Goal: Transaction & Acquisition: Subscribe to service/newsletter

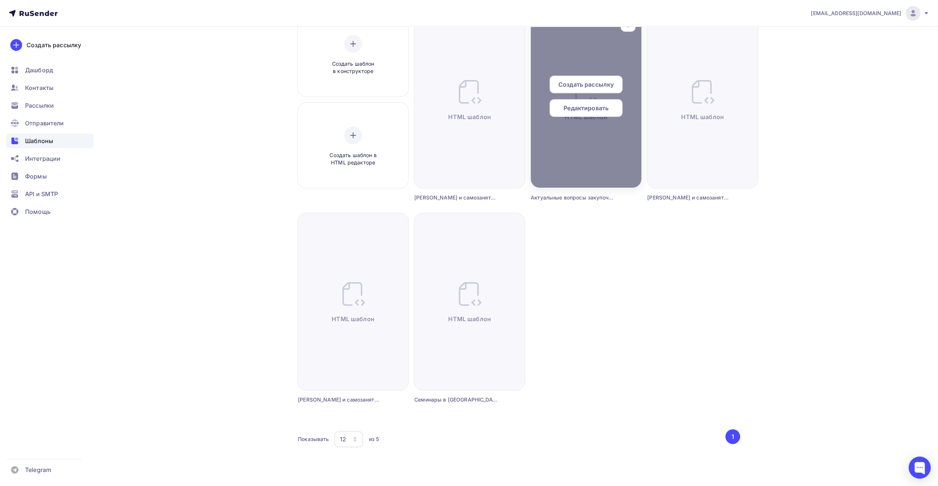
scroll to position [83, 0]
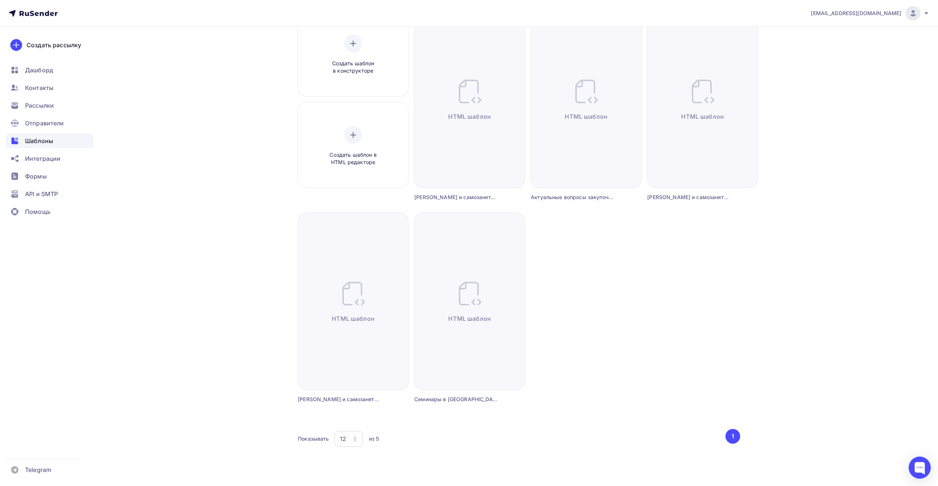
click at [350, 438] on div "12" at bounding box center [348, 439] width 29 height 16
click at [353, 419] on div "36" at bounding box center [378, 415] width 71 height 9
click at [623, 295] on div "Создать шаблон в конструкторе Создать шаблон в HTML редакторе Создать рассылку …" at bounding box center [519, 216] width 442 height 410
click at [922, 13] on div "[EMAIL_ADDRESS][DOMAIN_NAME]" at bounding box center [870, 13] width 118 height 15
click at [835, 66] on span "Выйти" at bounding box center [828, 67] width 19 height 9
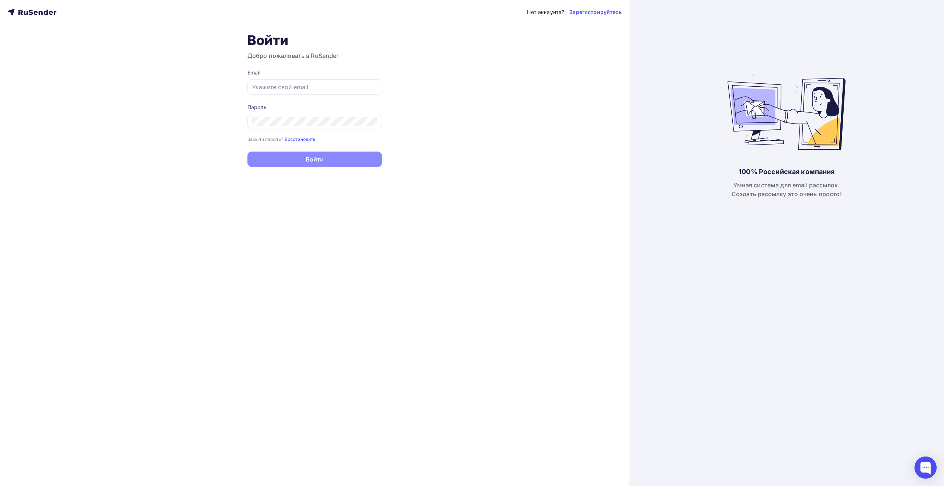
type input "[EMAIL_ADDRESS][DOMAIN_NAME]"
click at [326, 89] on input "[EMAIL_ADDRESS][DOMAIN_NAME]" at bounding box center [314, 87] width 125 height 9
click at [299, 160] on button "Войти" at bounding box center [314, 159] width 135 height 15
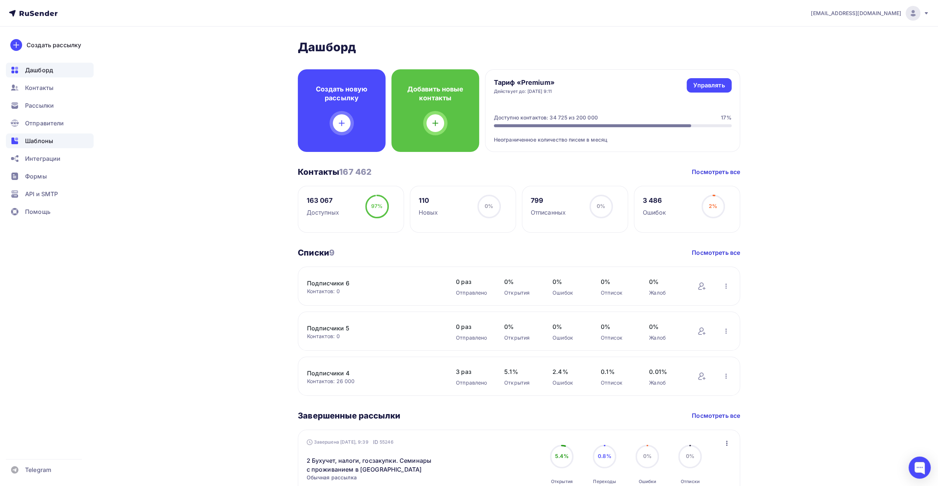
click at [53, 135] on div "Шаблоны" at bounding box center [50, 140] width 88 height 15
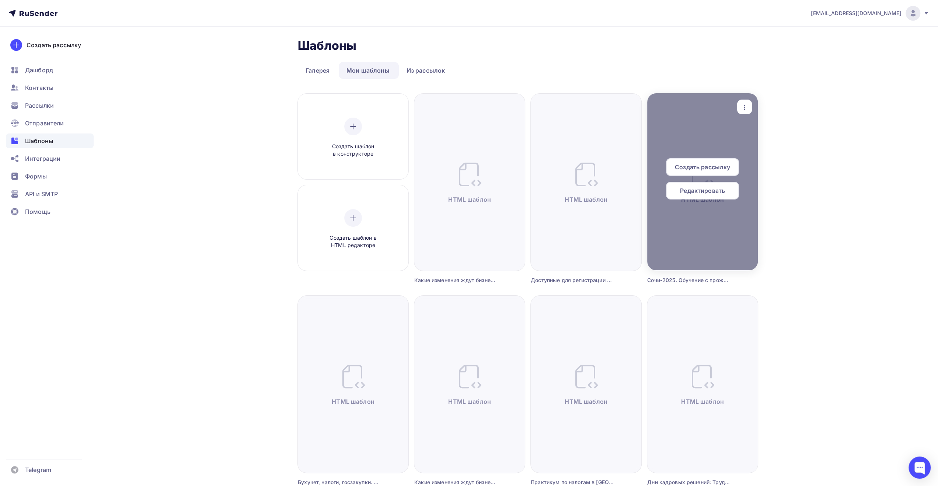
click at [743, 105] on icon "button" at bounding box center [744, 107] width 9 height 9
click at [766, 143] on div "Предпросмотр" at bounding box center [782, 143] width 45 height 9
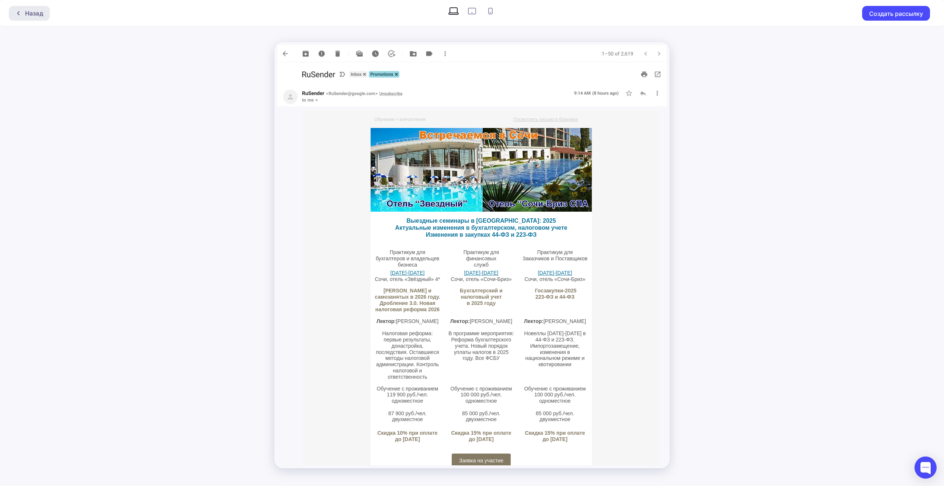
click at [36, 16] on div "Назад" at bounding box center [34, 13] width 18 height 9
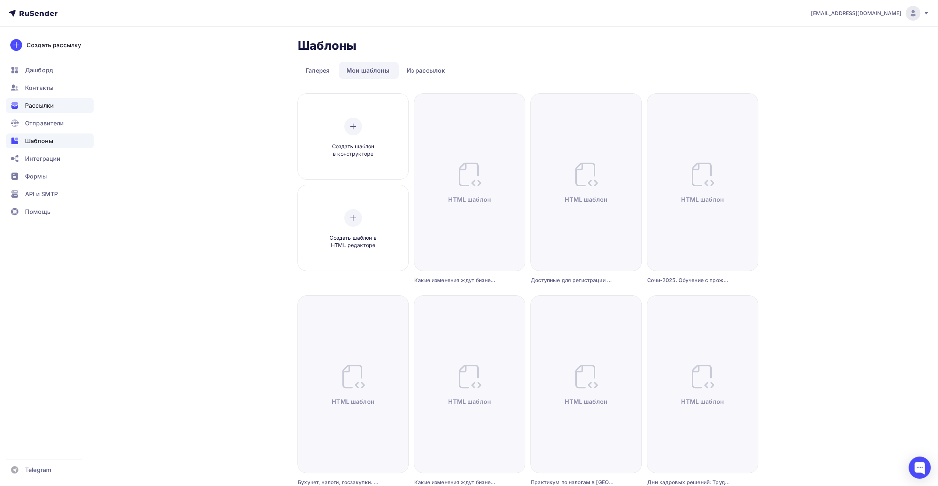
click at [50, 108] on span "Рассылки" at bounding box center [39, 105] width 29 height 9
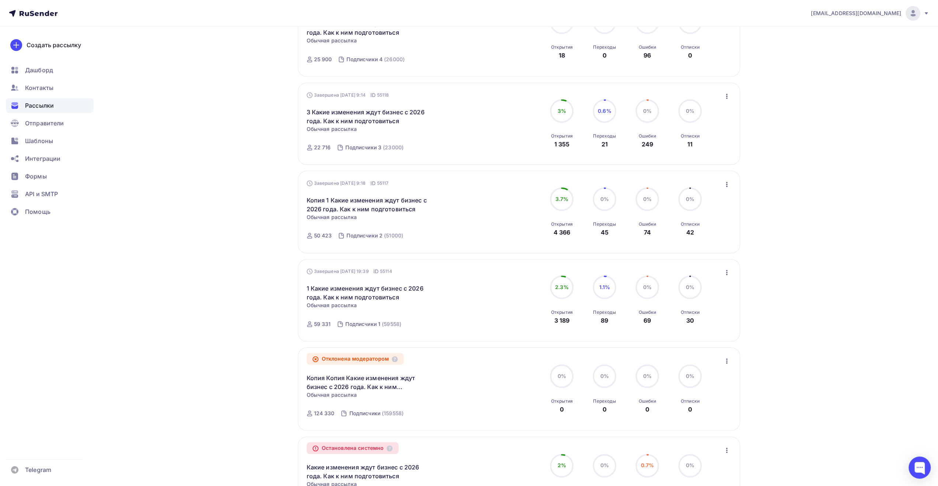
scroll to position [590, 0]
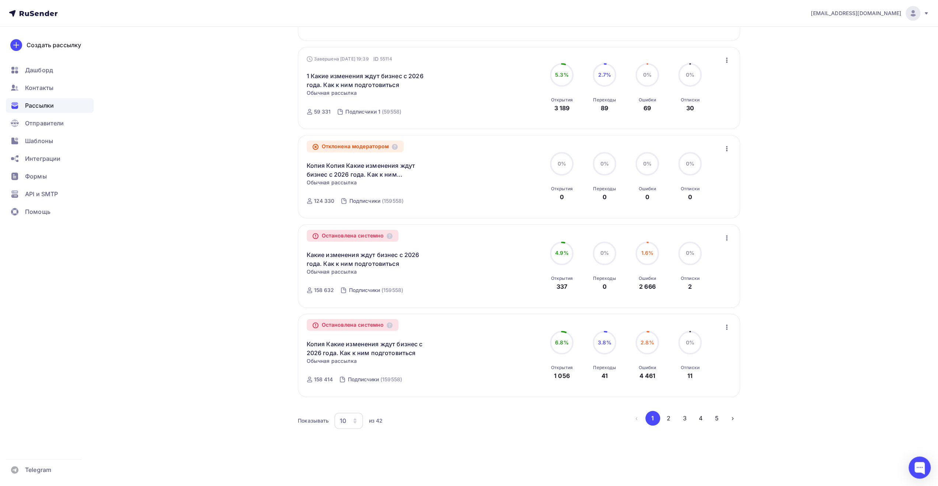
click at [346, 423] on div "10" at bounding box center [348, 420] width 29 height 16
click at [354, 403] on div "100" at bounding box center [378, 400] width 71 height 9
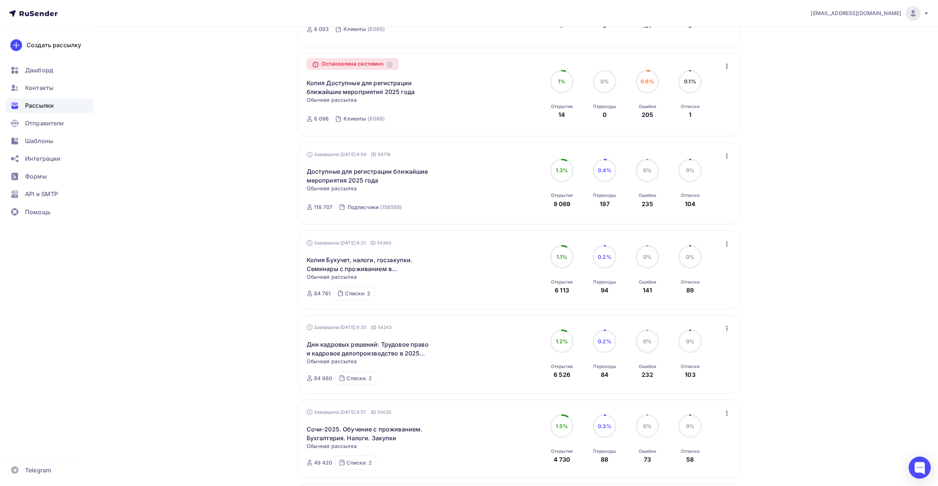
scroll to position [1227, 0]
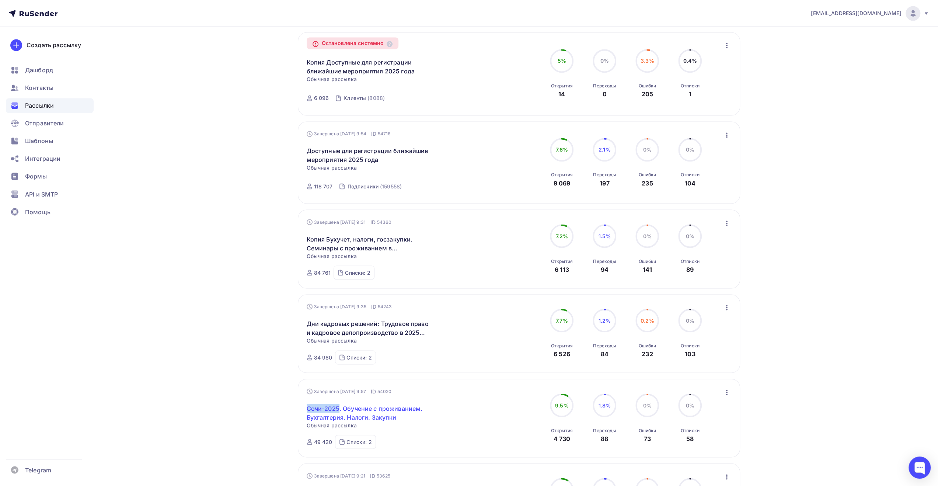
drag, startPoint x: 304, startPoint y: 410, endPoint x: 338, endPoint y: 411, distance: 33.9
click at [338, 411] on div "Завершена [DATE] 9:57 ID 54020 [GEOGRAPHIC_DATA]-2025. Обучение с проживанием. …" at bounding box center [519, 418] width 442 height 79
copy link "Сочи-2025"
click at [51, 140] on span "Шаблоны" at bounding box center [39, 140] width 28 height 9
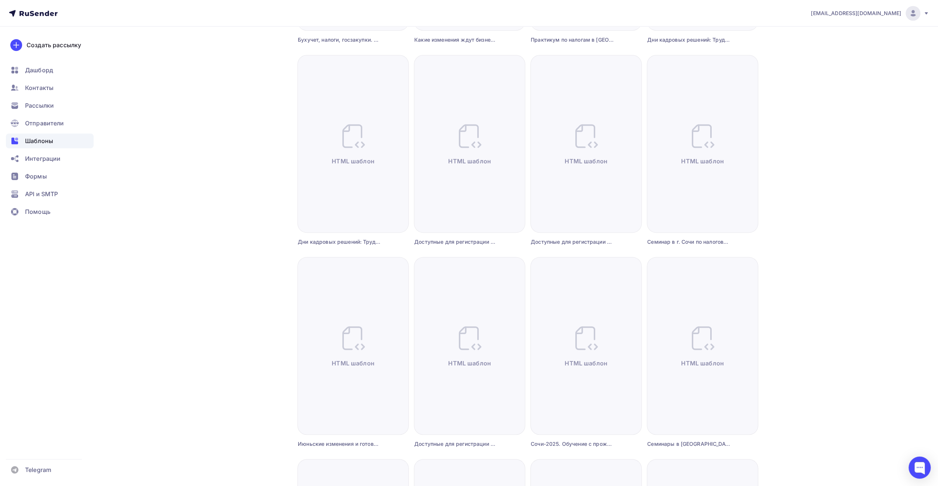
scroll to position [37, 0]
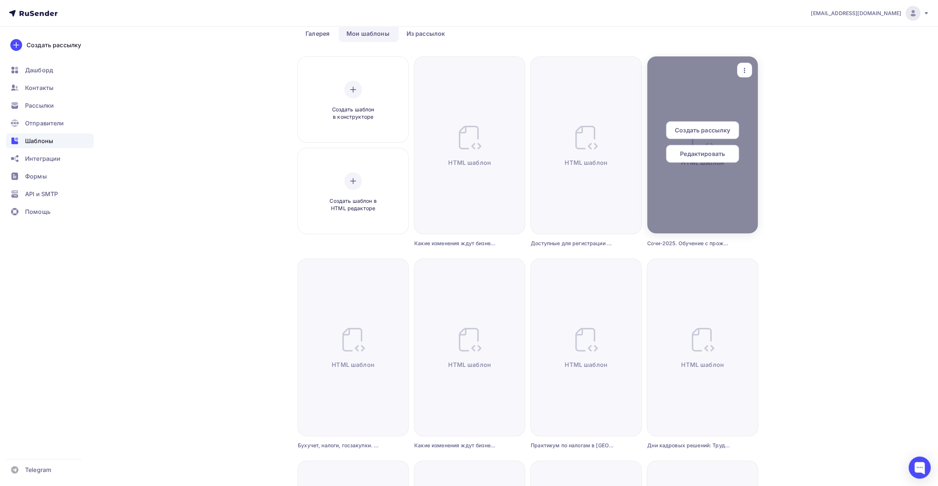
click at [743, 72] on icon "button" at bounding box center [744, 70] width 9 height 9
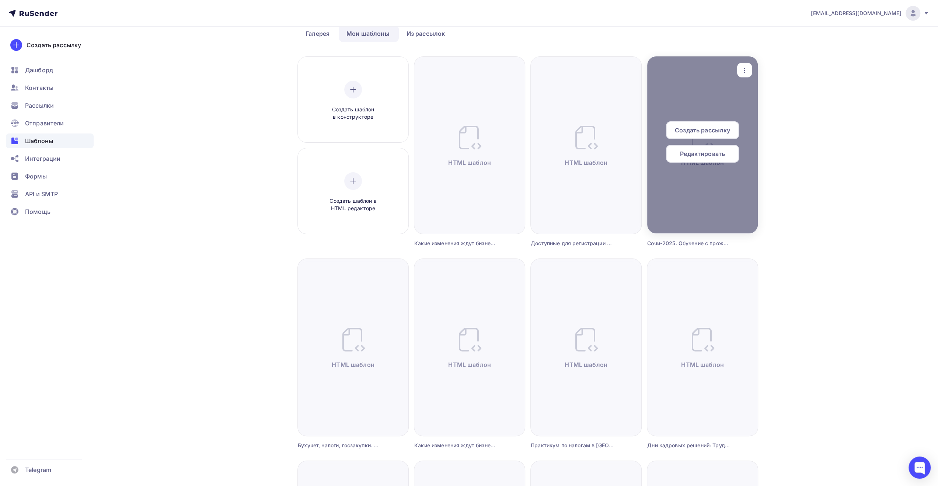
click at [713, 154] on span "Редактировать" at bounding box center [702, 153] width 45 height 9
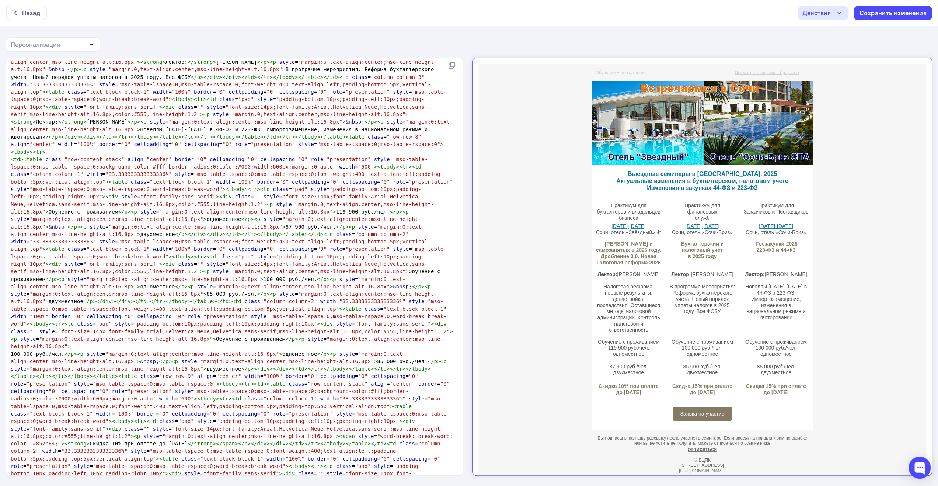
scroll to position [943, 0]
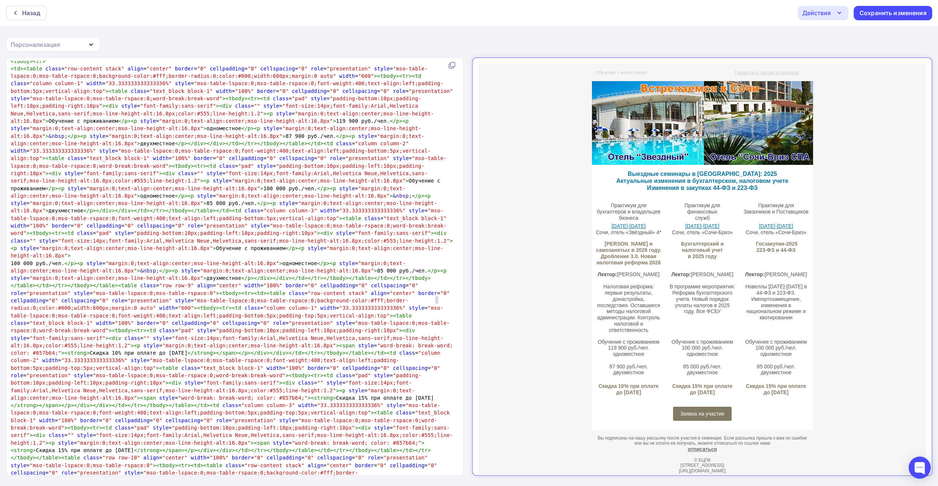
click at [436, 300] on span "100 000 руб./чел. </ p >< p style = "margin:0;text-align:center;mso-line-height…" at bounding box center [233, 386] width 445 height 253
type textarea "0"
click at [51, 308] on span "100 000 руб./чел. </ p >< p style = "margin:0;text-align:center;mso-line-height…" at bounding box center [233, 386] width 445 height 253
type textarea "1"
click at [413, 299] on span "100 000 руб./чел. </ p >< p style = "margin:0;text-align:center;mso-line-height…" at bounding box center [233, 386] width 445 height 253
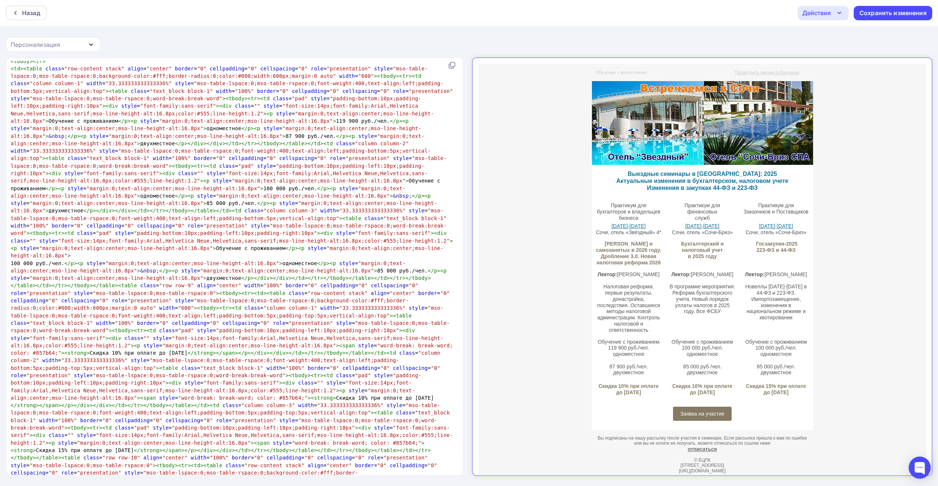
type textarea "Скидка 10% при оплате до [DATE]"
click at [17, 402] on span "</" at bounding box center [14, 405] width 6 height 6
click at [36, 447] on span ">" at bounding box center [34, 450] width 3 height 6
type textarea "Скидка 15% при оплате до [DATE]"
click at [134, 447] on span "</" at bounding box center [137, 450] width 6 height 6
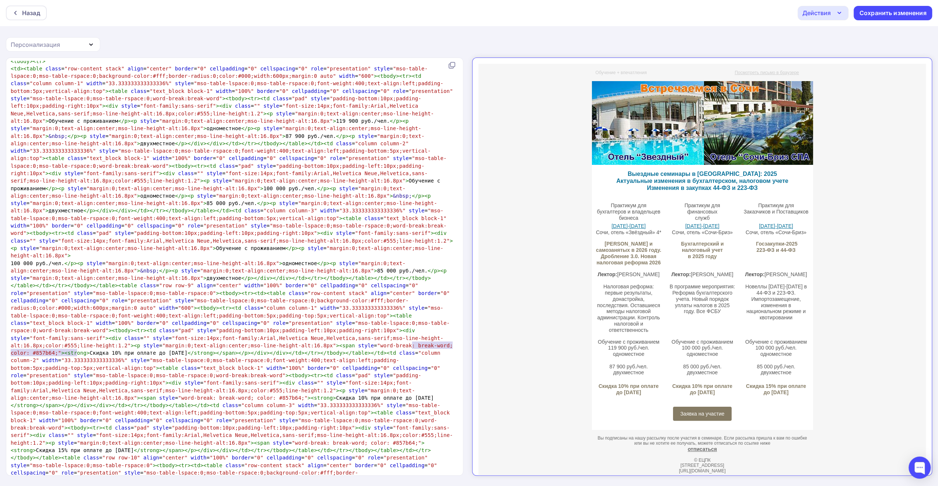
paste textarea
click at [87, 350] on span ">" at bounding box center [88, 353] width 3 height 6
click at [160, 264] on span "100 000 руб./чел. </ p >< p style = "margin:0;text-align:center;mso-line-height…" at bounding box center [233, 386] width 445 height 253
type textarea "Скидка 10% при оплате до [DATE]"
click at [885, 11] on div "Сохранить изменения" at bounding box center [893, 13] width 67 height 8
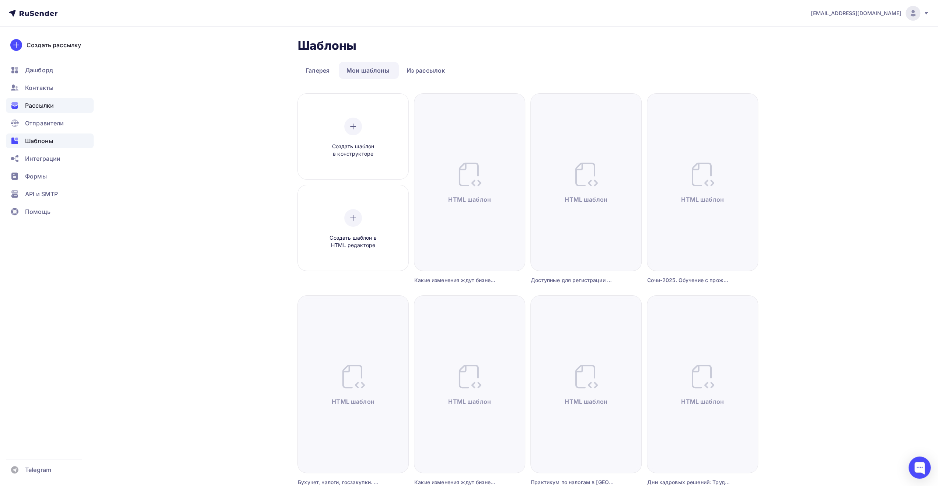
click at [51, 105] on span "Рассылки" at bounding box center [39, 105] width 29 height 9
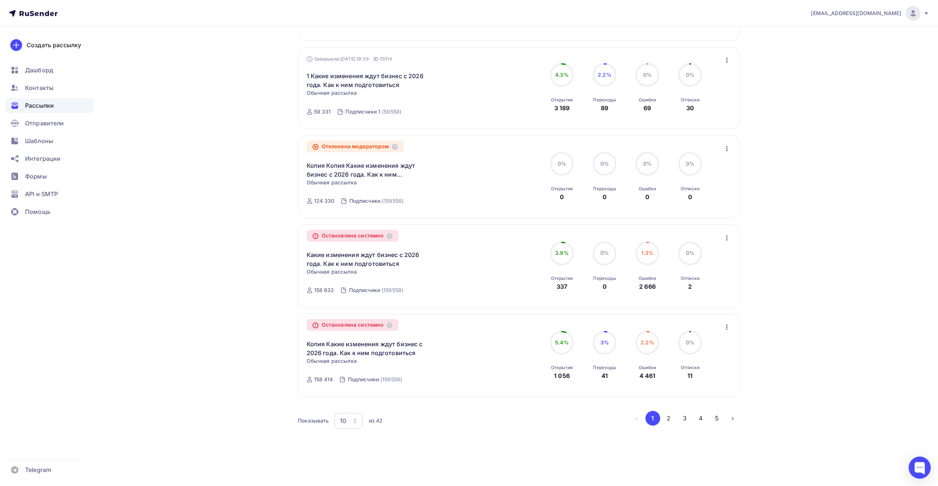
click at [350, 417] on div "10" at bounding box center [348, 420] width 29 height 16
click at [358, 400] on div "100" at bounding box center [378, 400] width 71 height 9
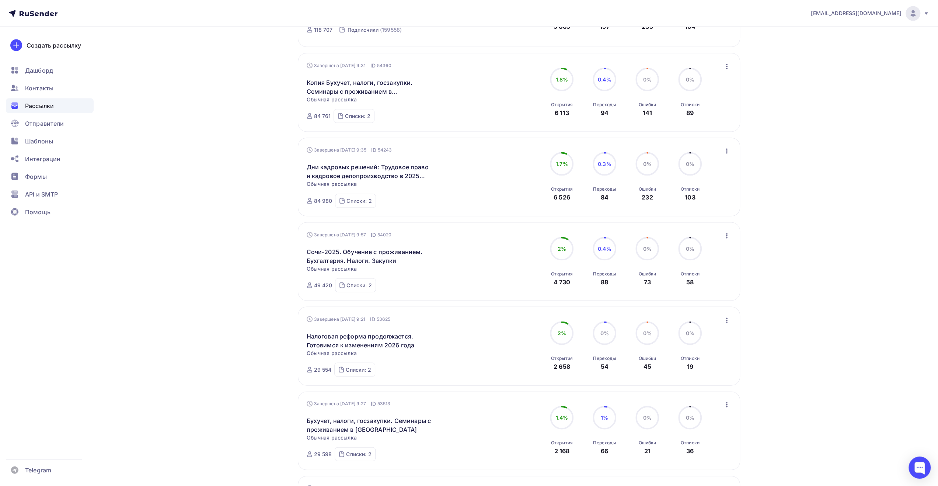
scroll to position [1449, 0]
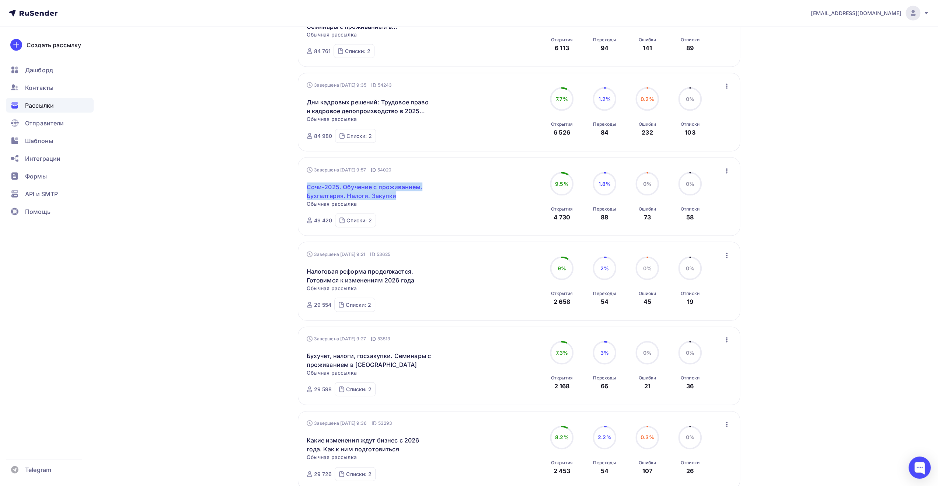
drag, startPoint x: 303, startPoint y: 189, endPoint x: 395, endPoint y: 196, distance: 92.5
click at [395, 196] on div "Завершена [DATE] 9:57 ID 54020 [GEOGRAPHIC_DATA]-2025. Обучение с проживанием. …" at bounding box center [519, 196] width 442 height 79
copy link "Сочи-2025. Обучение с проживанием. Бухгалтерия. Налоги. Закупки"
drag, startPoint x: 849, startPoint y: 90, endPoint x: 838, endPoint y: 90, distance: 10.3
click at [849, 90] on div "[EMAIL_ADDRESS][DOMAIN_NAME] Аккаунт Тарифы Выйти Создать рассылку [GEOGRAPHIC_…" at bounding box center [469, 481] width 938 height 3861
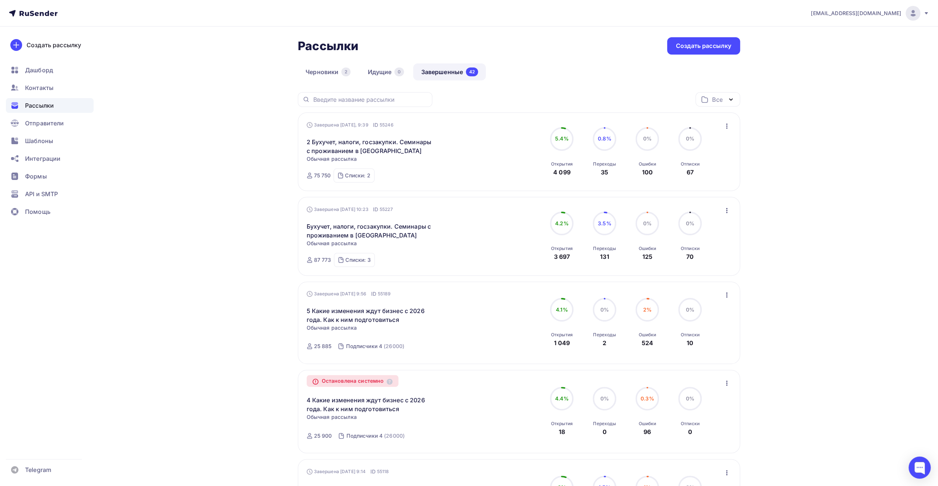
scroll to position [0, 0]
click at [44, 140] on span "Шаблоны" at bounding box center [39, 140] width 28 height 9
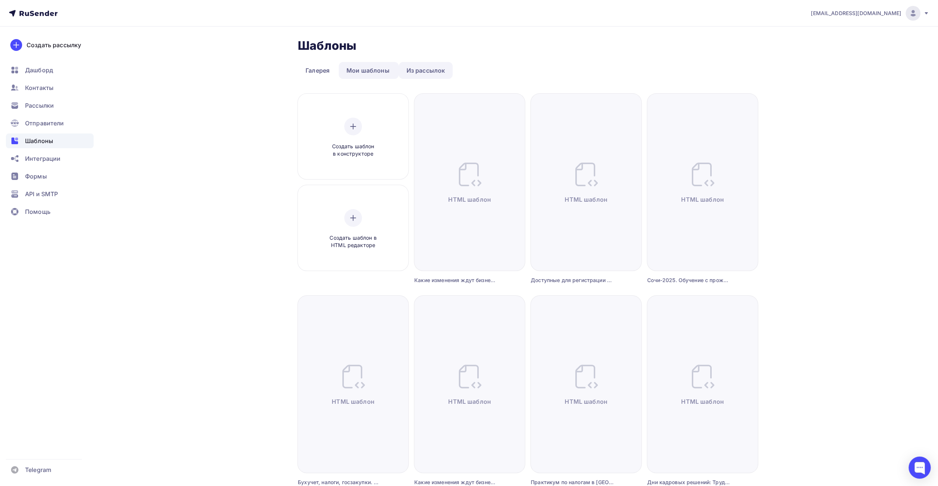
click at [418, 72] on link "Из рассылок" at bounding box center [426, 70] width 54 height 17
click at [342, 64] on link "Мои шаблоны" at bounding box center [368, 70] width 59 height 17
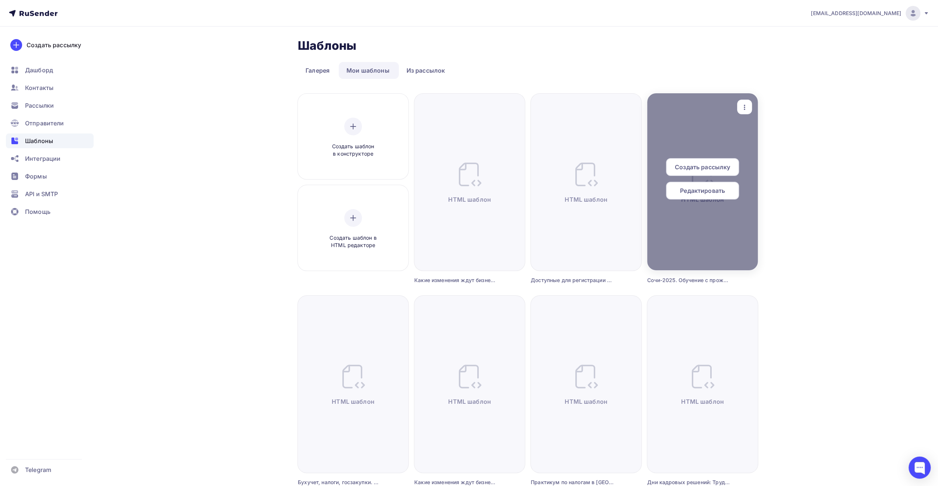
click at [694, 166] on span "Создать рассылку" at bounding box center [702, 167] width 55 height 9
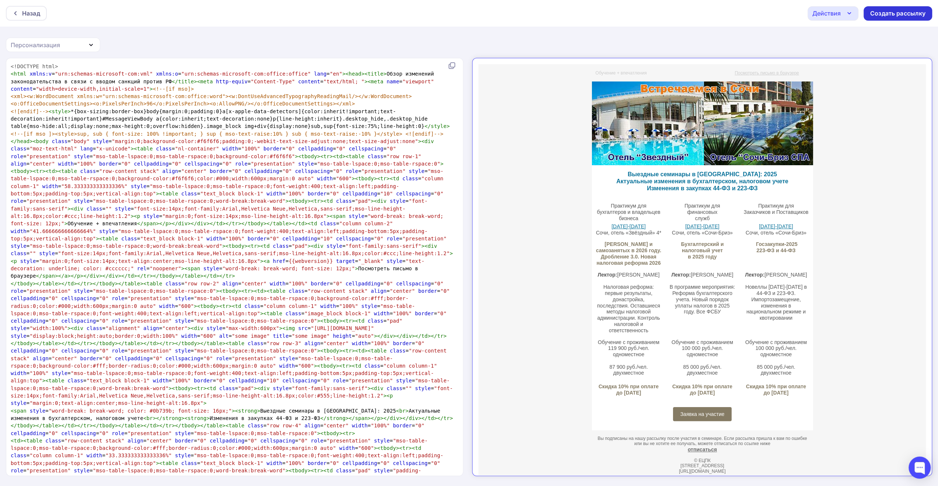
click at [891, 11] on div "Создать рассылку" at bounding box center [897, 13] width 55 height 8
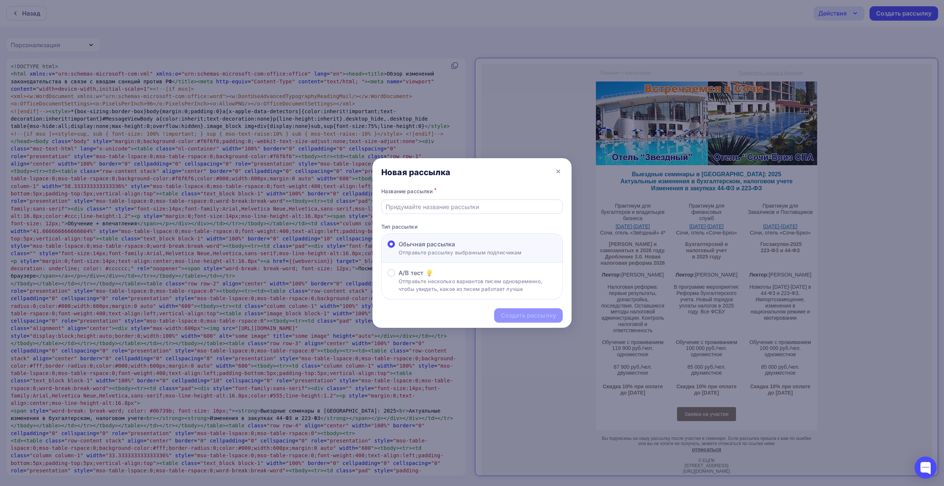
click at [467, 206] on input "text" at bounding box center [472, 206] width 173 height 9
paste input "Сочи-2025. Обучение с проживанием. Бухгалтерия. Налоги. Закупки"
type input "Сочи-2025. Обучение с проживанием. Бухгалтерия. Налоги. Закупки"
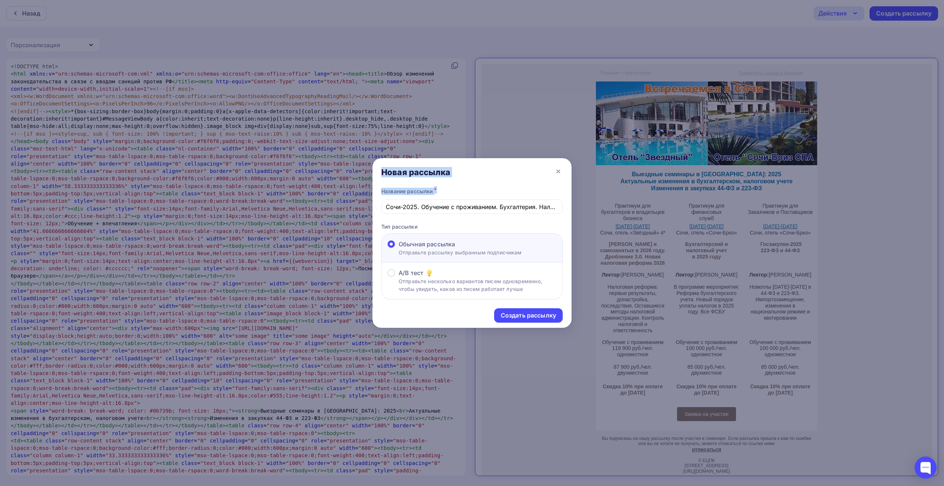
drag, startPoint x: 559, startPoint y: 206, endPoint x: 313, endPoint y: 227, distance: 246.8
click at [313, 227] on div "Новая рассылка Название рассылки * Сочи-2025. Обучение с проживанием. Бухгалтер…" at bounding box center [472, 243] width 944 height 486
click at [429, 208] on input "Сочи-2025. Обучение с проживанием. Бухгалтерия. Налоги. Закупки" at bounding box center [472, 206] width 173 height 9
click at [529, 312] on div "Создать рассылку" at bounding box center [528, 315] width 55 height 8
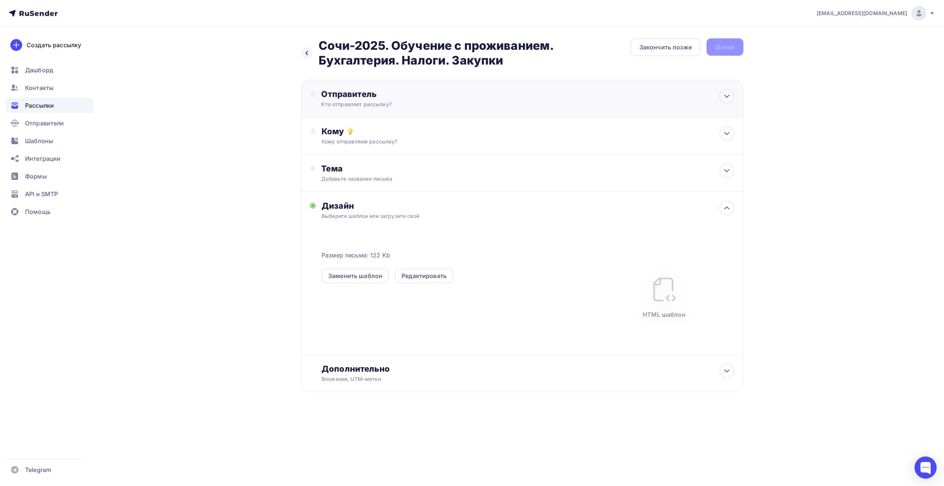
click at [364, 102] on div "Кто отправляет рассылку?" at bounding box center [393, 104] width 144 height 7
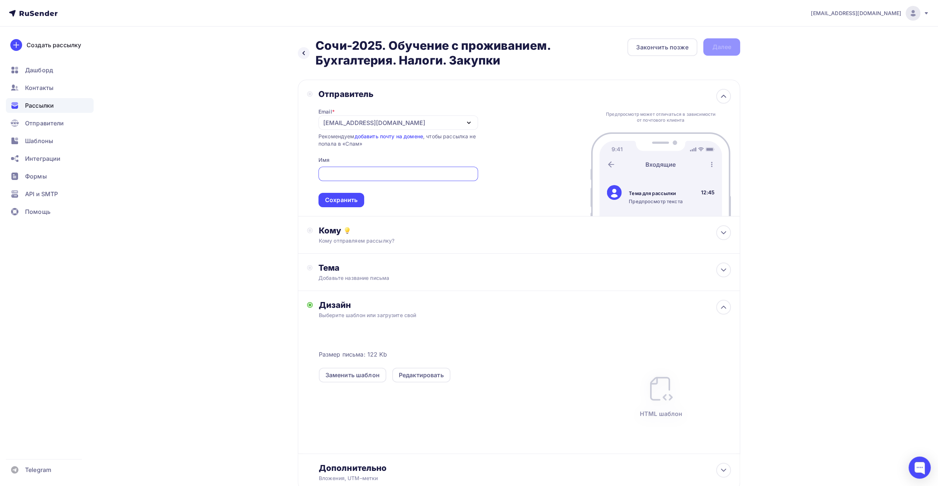
click at [386, 127] on div "[EMAIL_ADDRESS][DOMAIN_NAME]" at bounding box center [398, 122] width 160 height 14
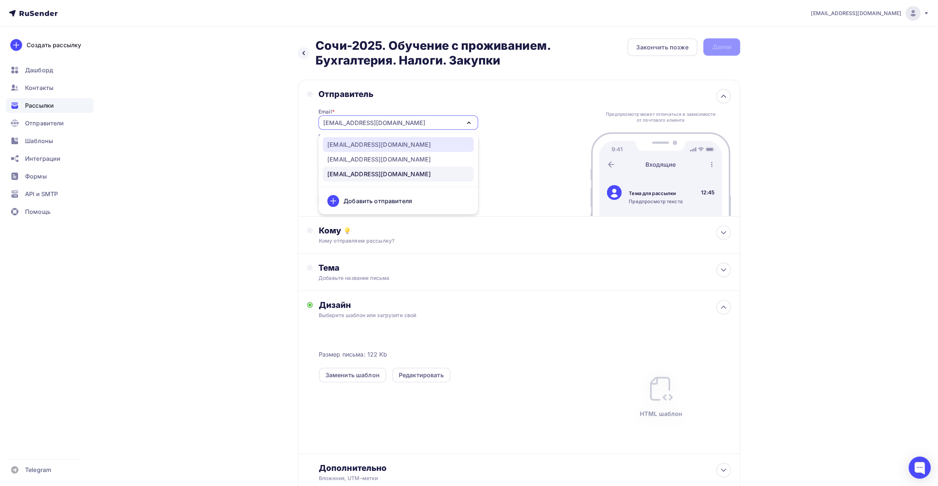
click at [389, 147] on div "[EMAIL_ADDRESS][DOMAIN_NAME]" at bounding box center [398, 144] width 142 height 9
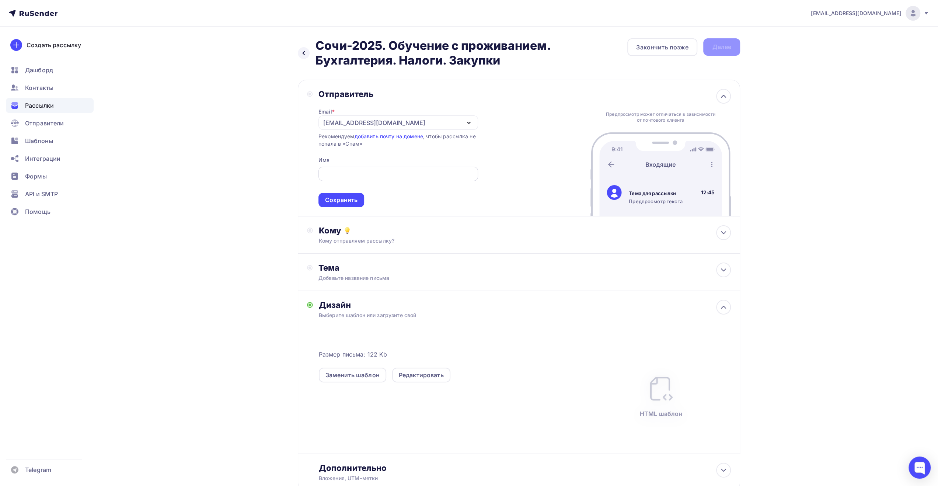
click at [375, 174] on input "text" at bounding box center [398, 174] width 151 height 9
type input "ЕЦПК"
click at [351, 199] on div "Сохранить" at bounding box center [341, 200] width 32 height 8
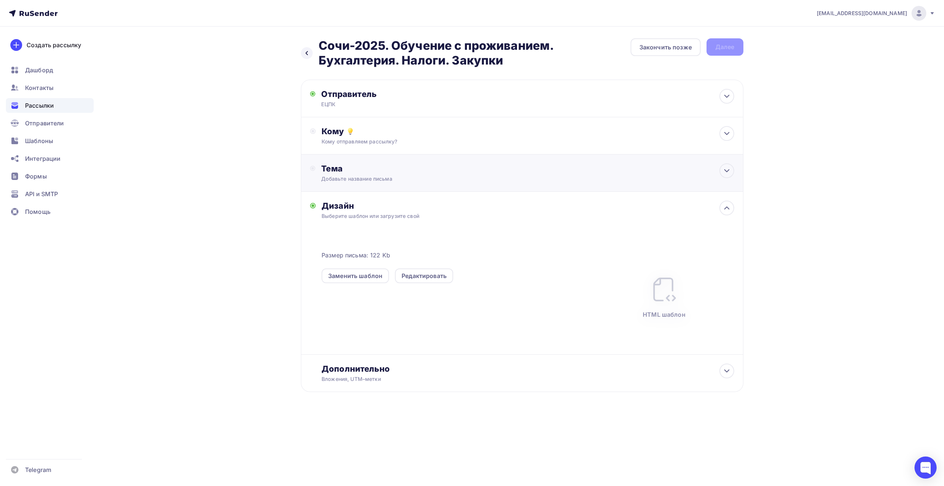
click at [383, 172] on div "Тема" at bounding box center [394, 168] width 146 height 10
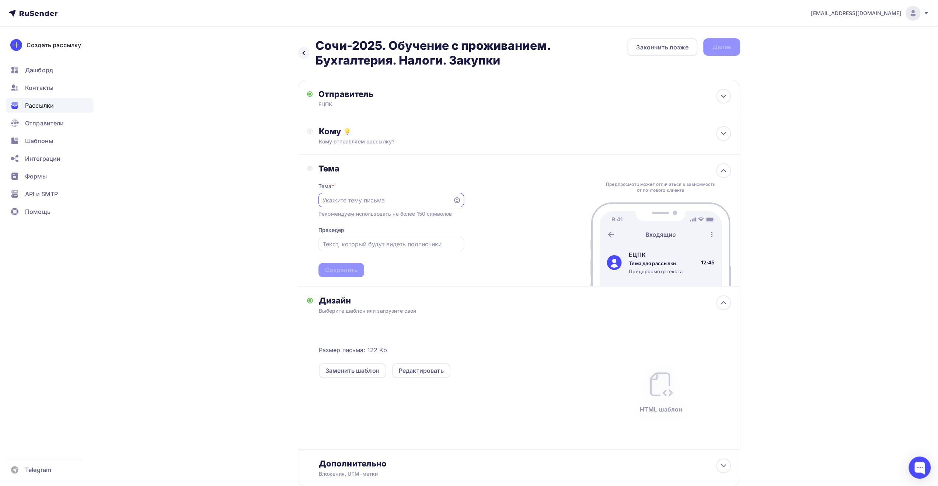
paste input "Сочи-2025. Обучение с проживанием. Бухгалтерия. Налоги. Закупки"
type input "Сочи-2025. Обучение с проживанием. Бухгалтерия. Налоги. Закупки"
click at [376, 244] on input "text" at bounding box center [391, 244] width 137 height 9
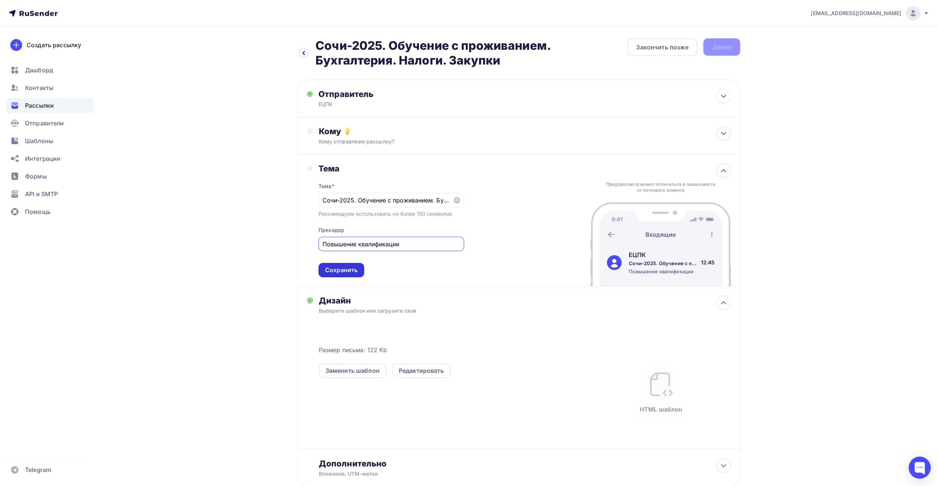
type input "Повышение квалификации"
click at [354, 271] on div "Сохранить" at bounding box center [341, 270] width 32 height 8
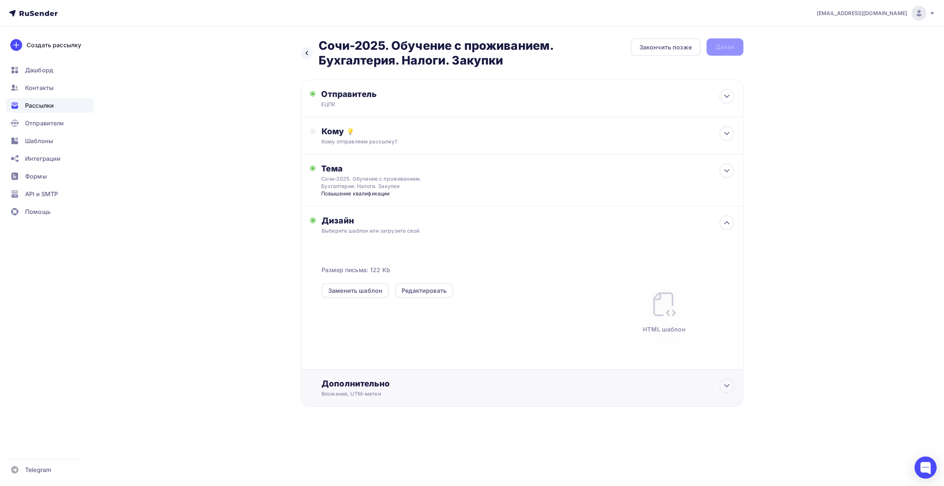
click at [553, 384] on div "Дополнительно" at bounding box center [527, 383] width 412 height 10
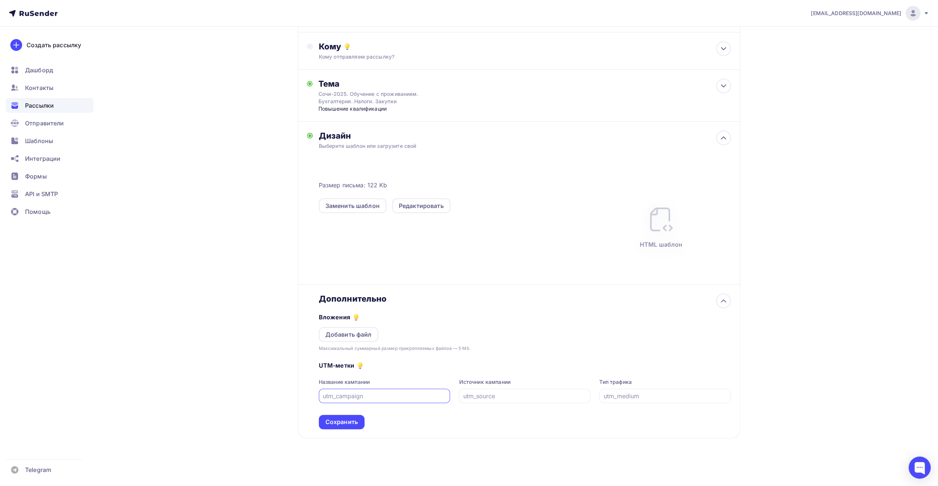
scroll to position [86, 0]
type input "к"
type input "rusend_150825"
click at [351, 422] on div "Сохранить" at bounding box center [341, 422] width 32 height 8
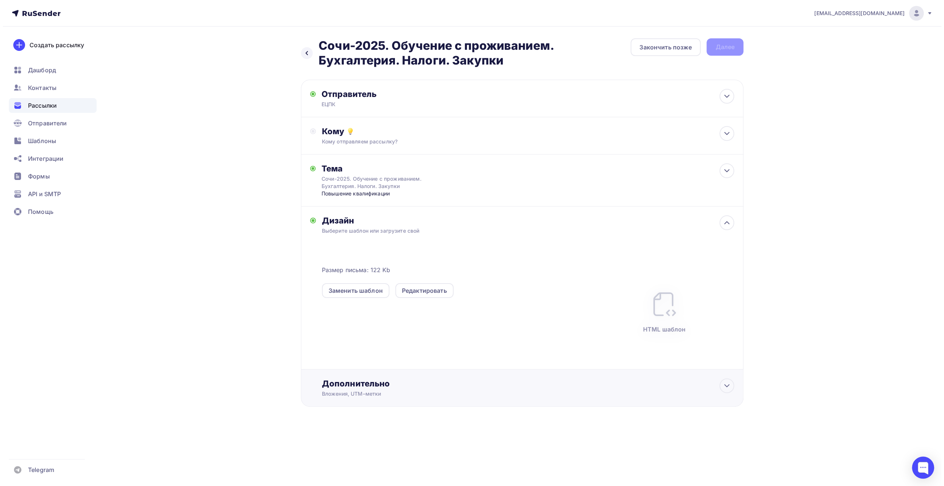
scroll to position [0, 0]
click at [382, 389] on div "Дополнительно" at bounding box center [527, 383] width 412 height 10
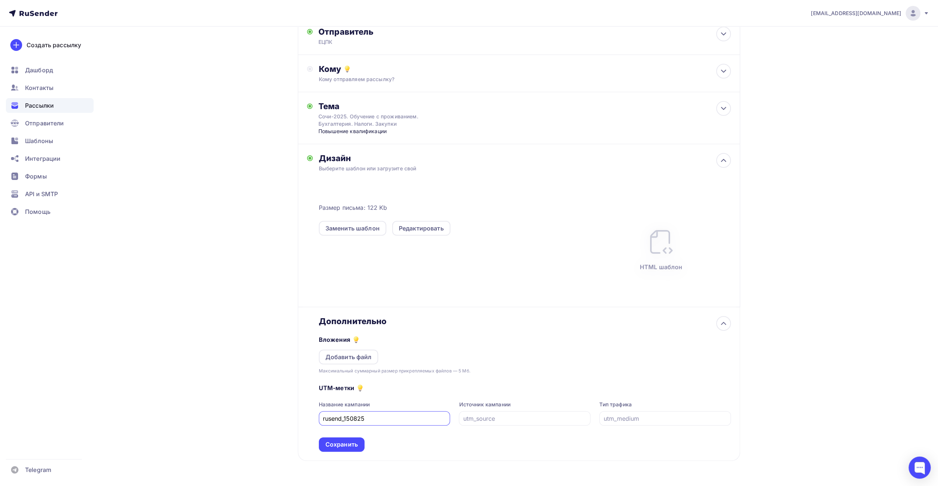
scroll to position [86, 0]
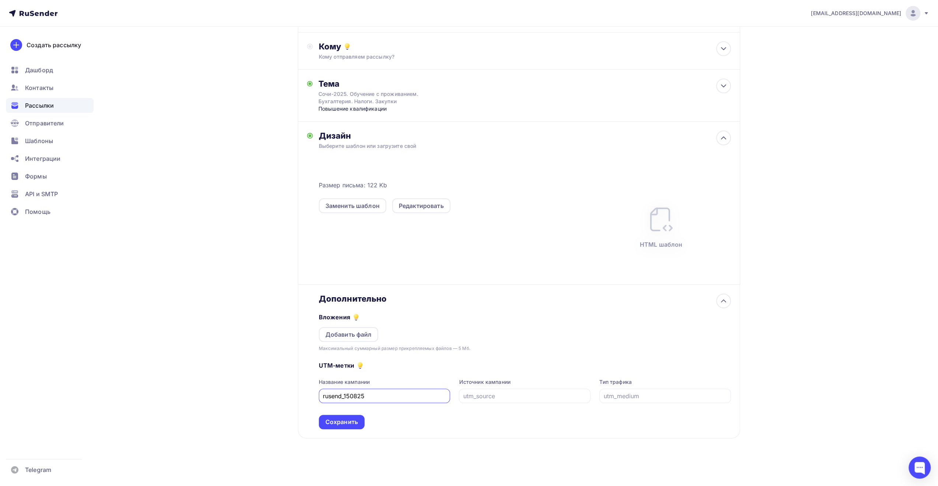
drag, startPoint x: 377, startPoint y: 397, endPoint x: 321, endPoint y: 394, distance: 55.7
click at [321, 394] on div "rusend_150825" at bounding box center [385, 396] width 132 height 14
click at [500, 398] on input "text" at bounding box center [524, 395] width 123 height 9
click at [357, 421] on div "Сохранить" at bounding box center [341, 422] width 32 height 8
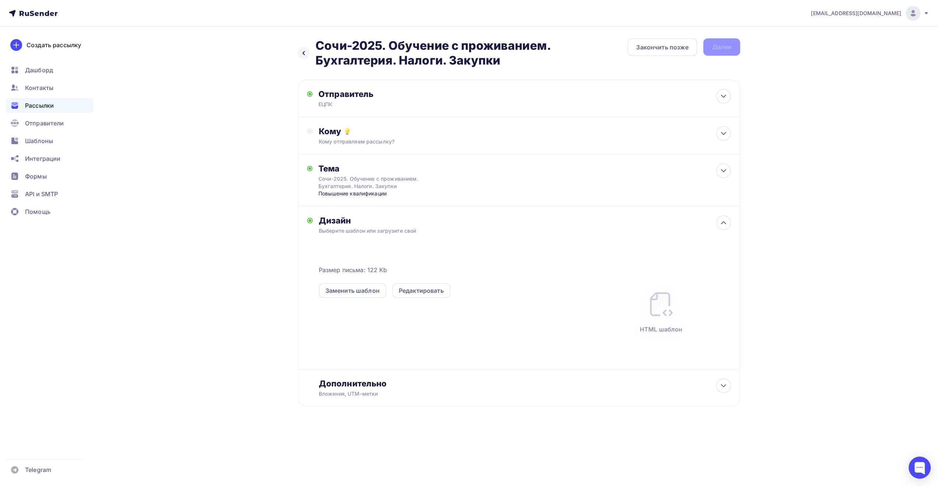
scroll to position [0, 0]
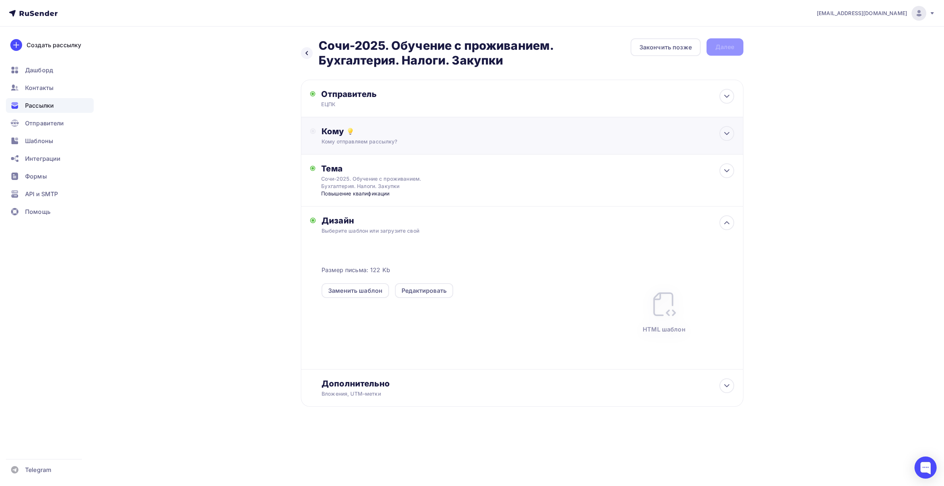
click at [631, 134] on div "Кому" at bounding box center [527, 131] width 412 height 10
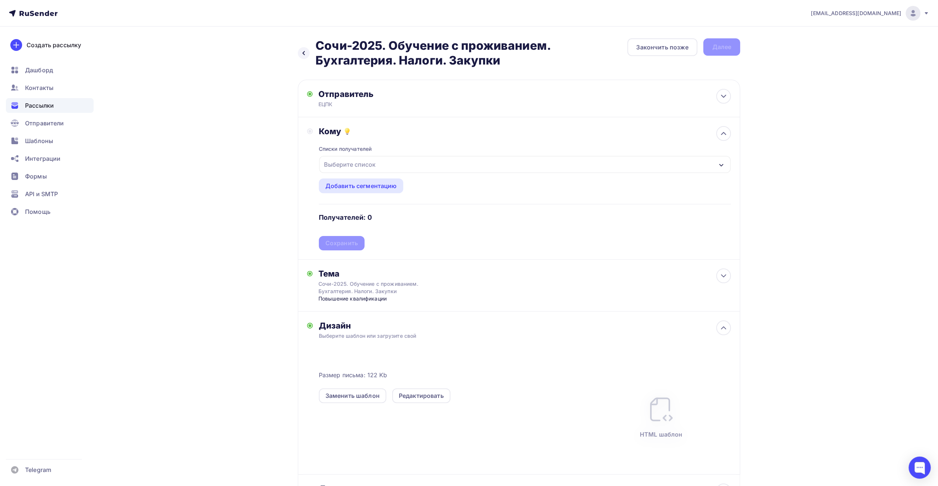
click at [463, 169] on div "Выберите список" at bounding box center [524, 164] width 411 height 17
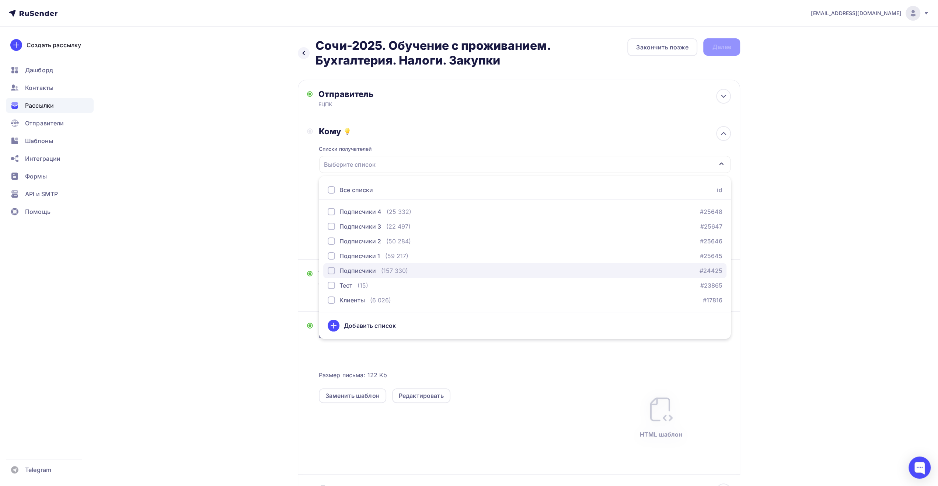
click at [331, 274] on div "button" at bounding box center [331, 270] width 7 height 7
click at [261, 289] on div "Назад Сочи-2025. Обучение с проживанием. Бухгалтерия. Налоги. Закупки [GEOGRAPH…" at bounding box center [469, 293] width 604 height 533
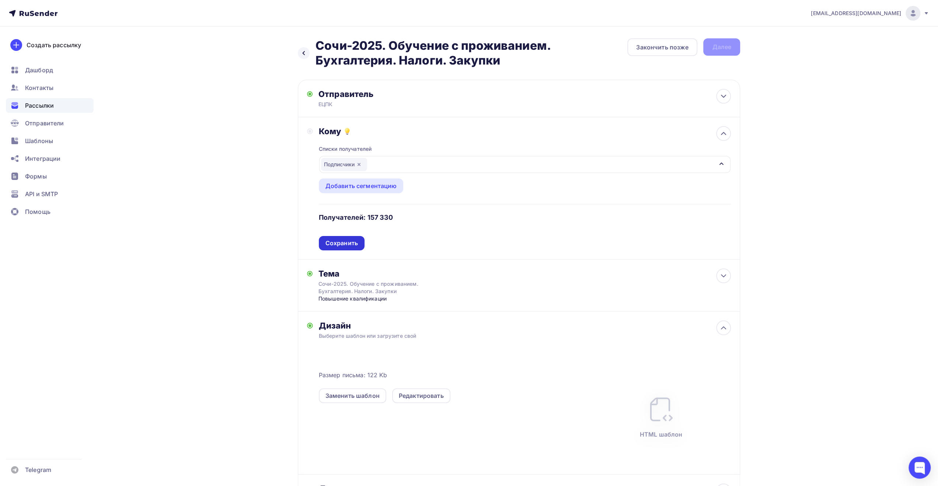
click at [356, 239] on div "Сохранить" at bounding box center [341, 243] width 32 height 8
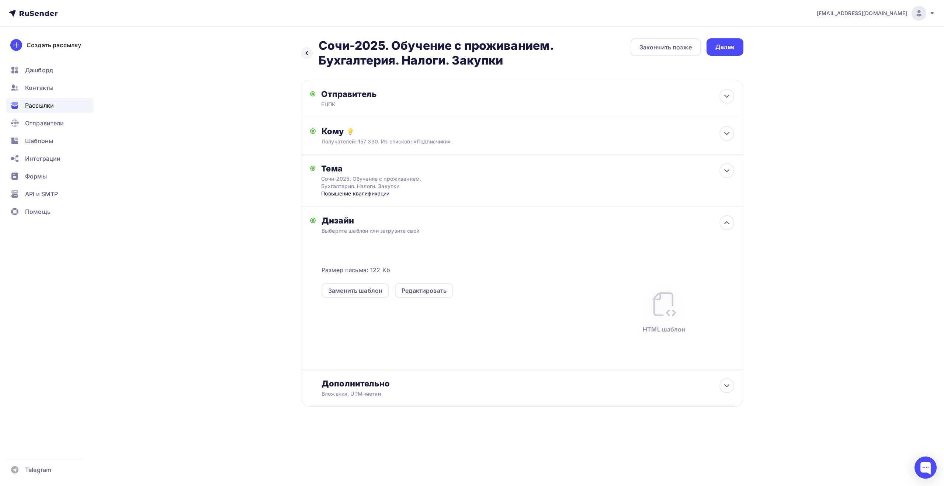
click at [725, 46] on div "Далее" at bounding box center [724, 47] width 19 height 8
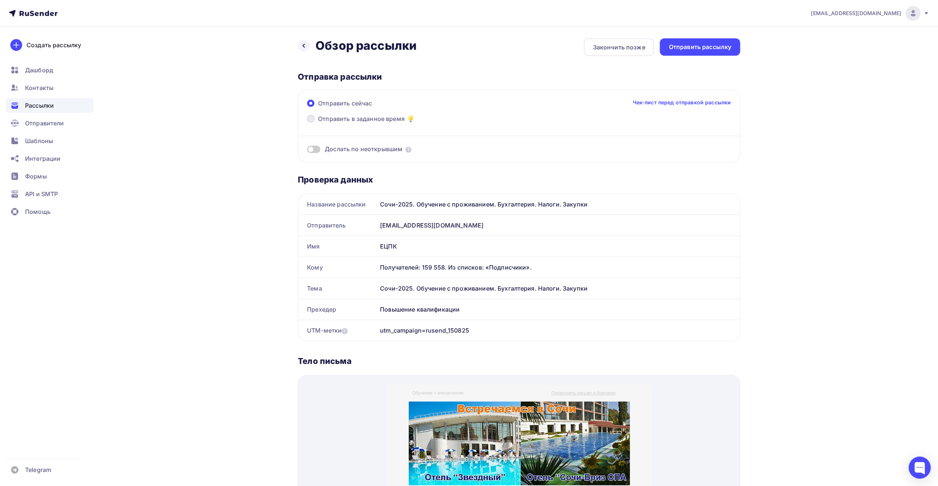
click at [383, 119] on span "Отправить в заданное время" at bounding box center [361, 118] width 87 height 9
click at [318, 123] on input "Отправить в заданное время" at bounding box center [318, 123] width 0 height 0
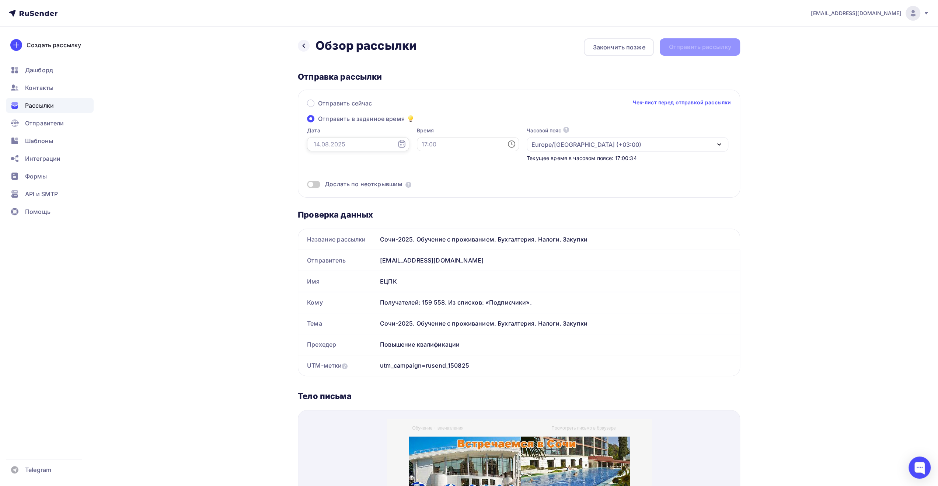
click at [366, 144] on input "text" at bounding box center [358, 144] width 102 height 14
click at [364, 212] on td "15" at bounding box center [365, 208] width 12 height 12
type input "[DATE]"
click at [435, 141] on input "text" at bounding box center [468, 144] width 102 height 14
click at [431, 188] on li "09" at bounding box center [427, 190] width 38 height 12
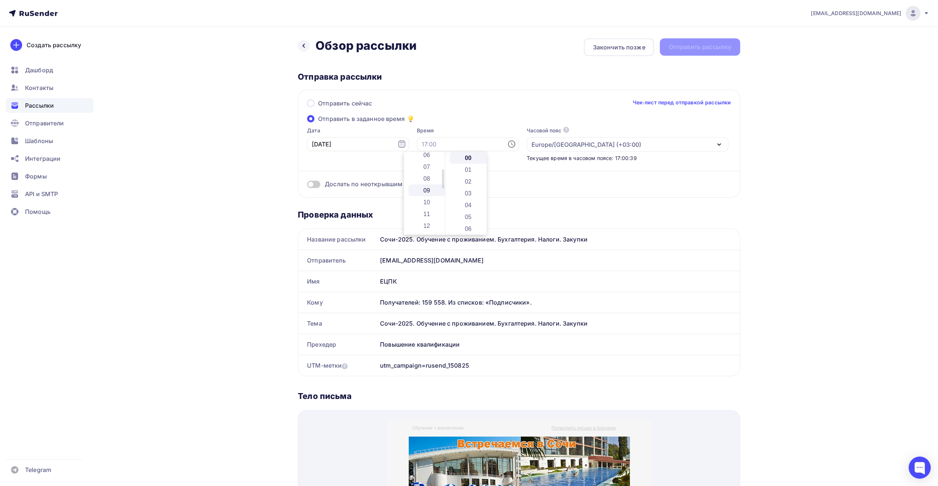
type input "09:00"
click at [466, 157] on li "00" at bounding box center [469, 158] width 38 height 12
click at [771, 154] on div "Назад Обзор рассылки Обзор рассылки Закончить позже Отправить рассылку Отправка…" at bounding box center [469, 450] width 604 height 846
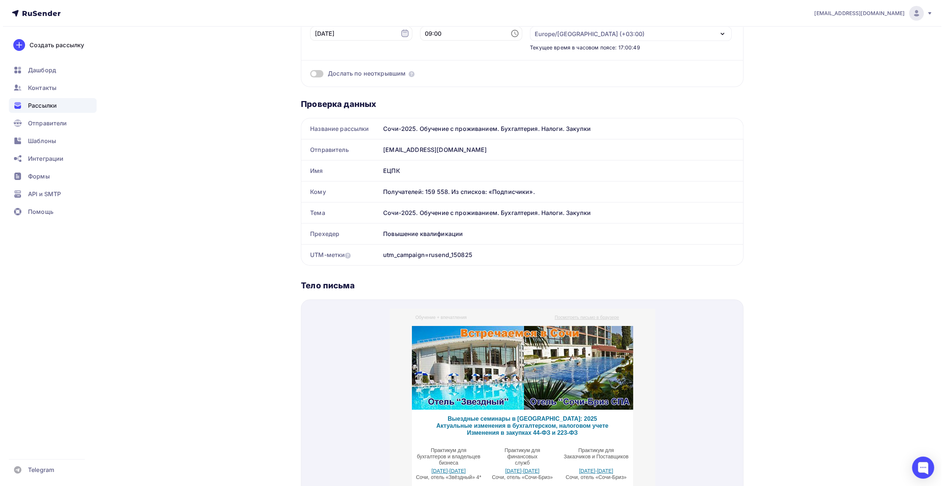
scroll to position [0, 0]
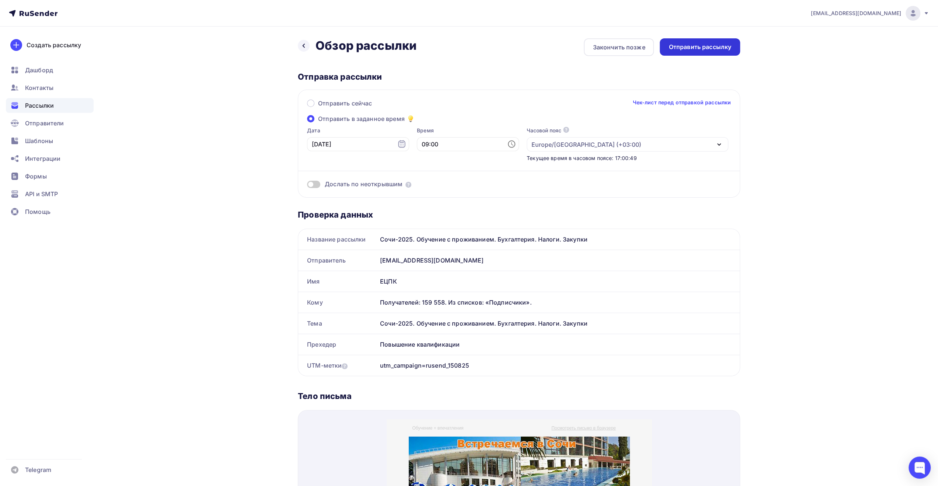
click at [683, 48] on div "Отправить рассылку" at bounding box center [700, 47] width 63 height 8
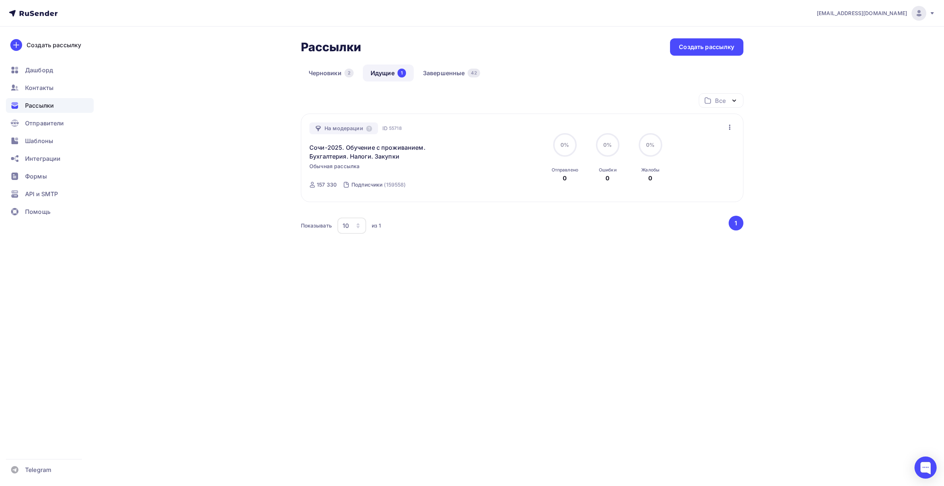
click at [930, 13] on icon at bounding box center [932, 13] width 6 height 6
click at [833, 67] on span "Выйти" at bounding box center [833, 67] width 19 height 9
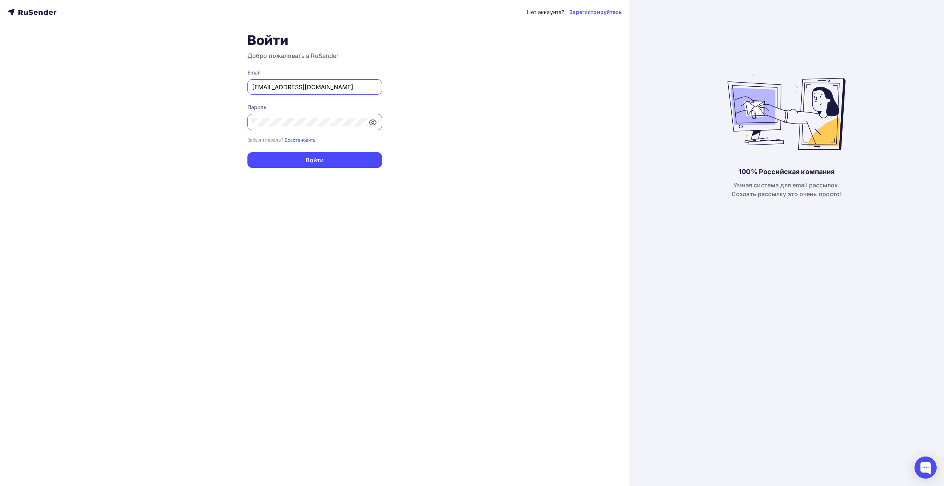
click at [329, 82] on div "[EMAIL_ADDRESS][DOMAIN_NAME]" at bounding box center [314, 86] width 135 height 15
click at [332, 89] on input "[EMAIL_ADDRESS][DOMAIN_NAME]" at bounding box center [314, 87] width 125 height 9
type input "[EMAIL_ADDRESS][DOMAIN_NAME]"
click at [316, 157] on button "Войти" at bounding box center [314, 159] width 135 height 15
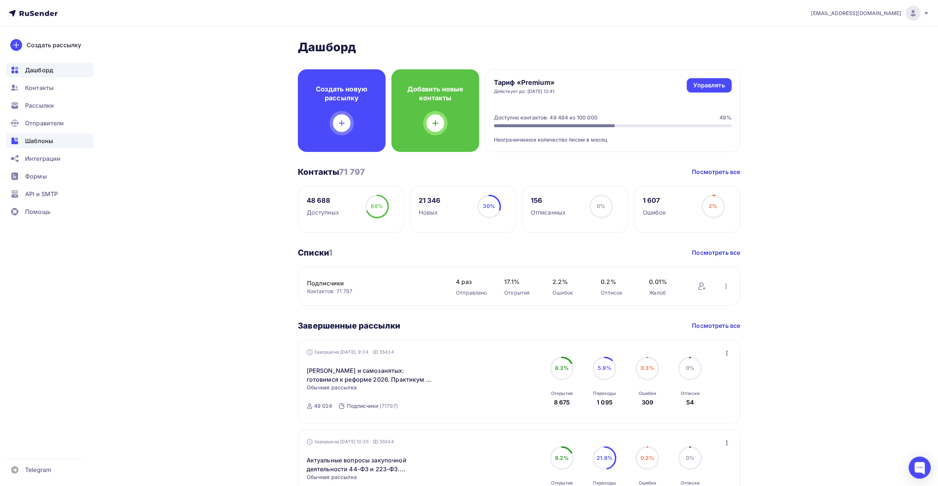
click at [54, 139] on div "Шаблоны" at bounding box center [50, 140] width 88 height 15
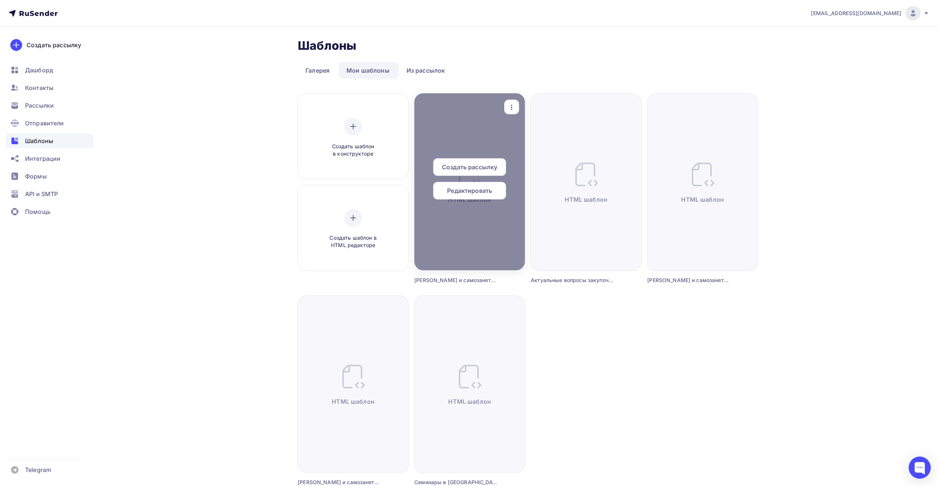
click at [508, 109] on icon "button" at bounding box center [511, 107] width 9 height 9
click at [543, 144] on div "Предпросмотр" at bounding box center [549, 143] width 45 height 9
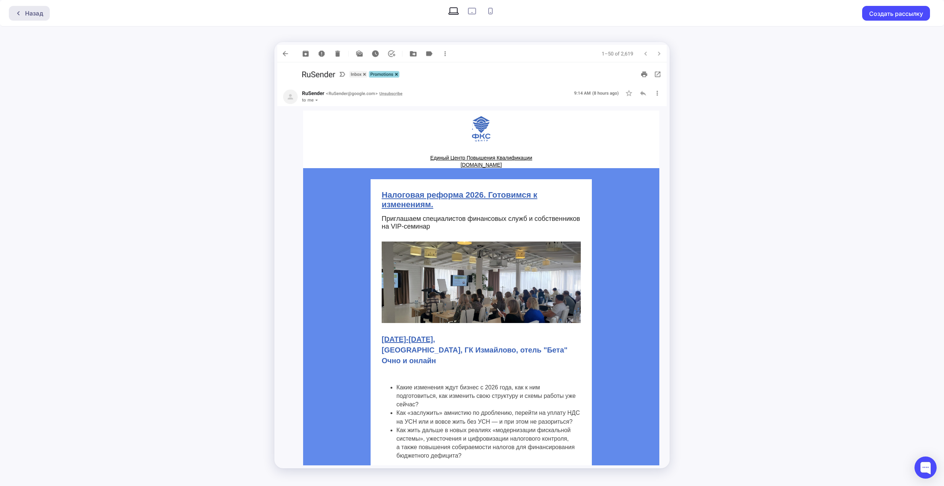
click at [32, 15] on div "Назад" at bounding box center [34, 13] width 18 height 9
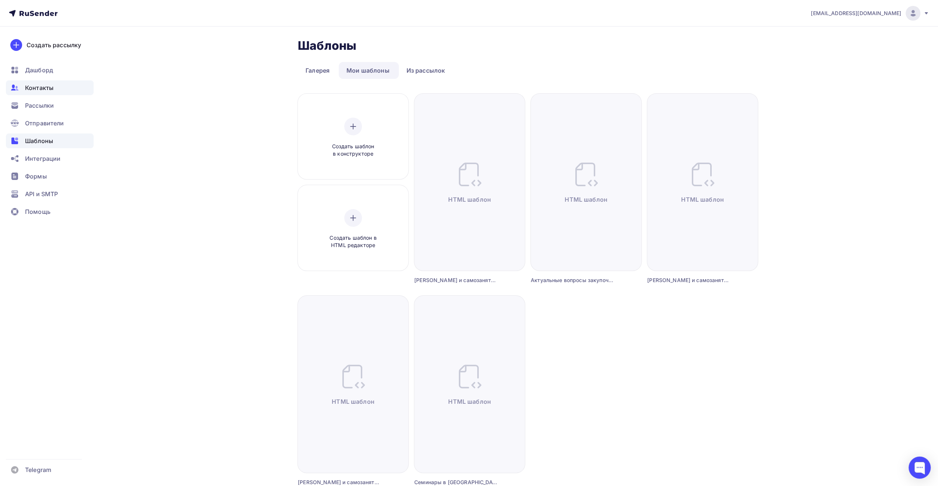
click at [43, 90] on span "Контакты" at bounding box center [39, 87] width 28 height 9
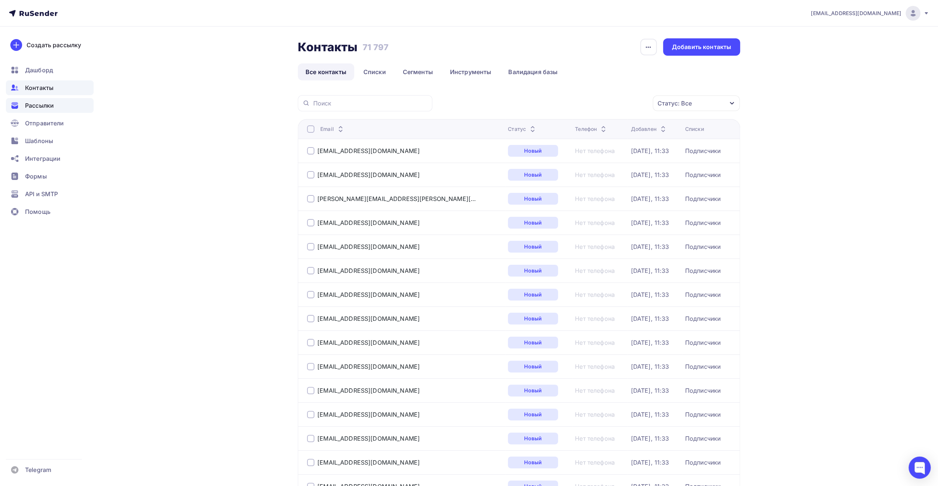
click at [43, 109] on span "Рассылки" at bounding box center [39, 105] width 29 height 9
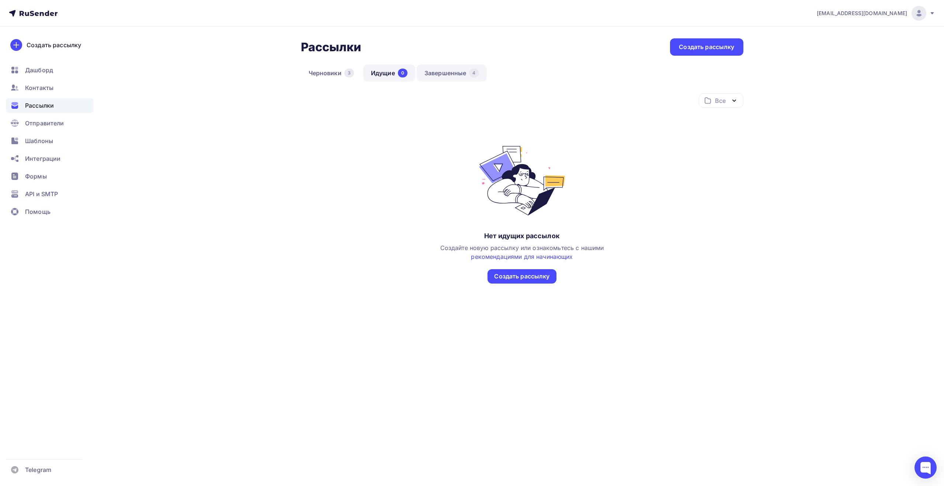
click at [435, 68] on link "Завершенные 4" at bounding box center [452, 73] width 70 height 17
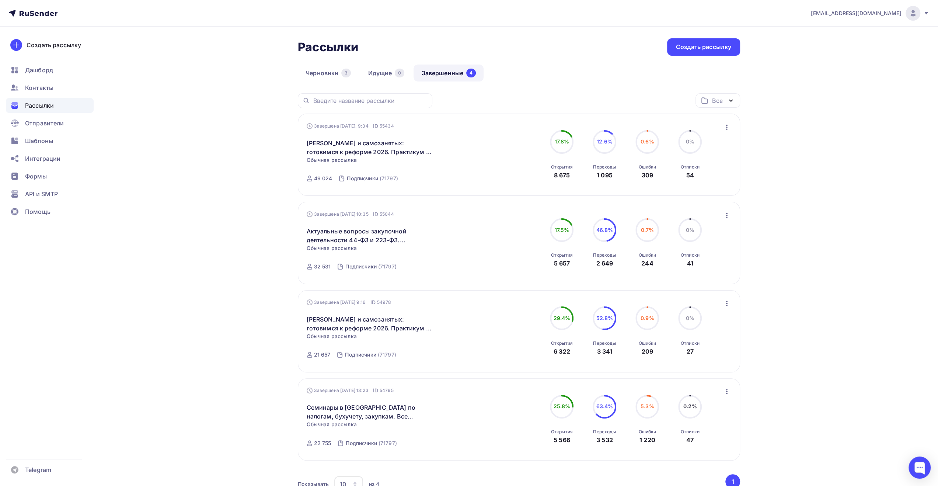
click at [255, 139] on div "Рассылки Рассылки Создать рассылку [GEOGRAPHIC_DATA] 3 Идущие 0 Завершенные 4 З…" at bounding box center [469, 288] width 604 height 523
click at [53, 141] on div "Шаблоны" at bounding box center [50, 140] width 88 height 15
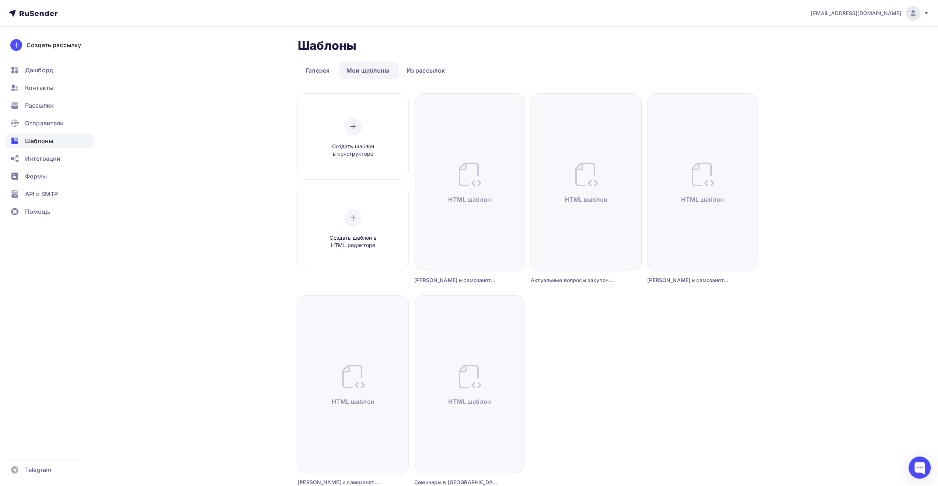
click at [925, 16] on div "[EMAIL_ADDRESS][DOMAIN_NAME]" at bounding box center [870, 13] width 118 height 15
click at [831, 64] on span "Выйти" at bounding box center [828, 67] width 19 height 9
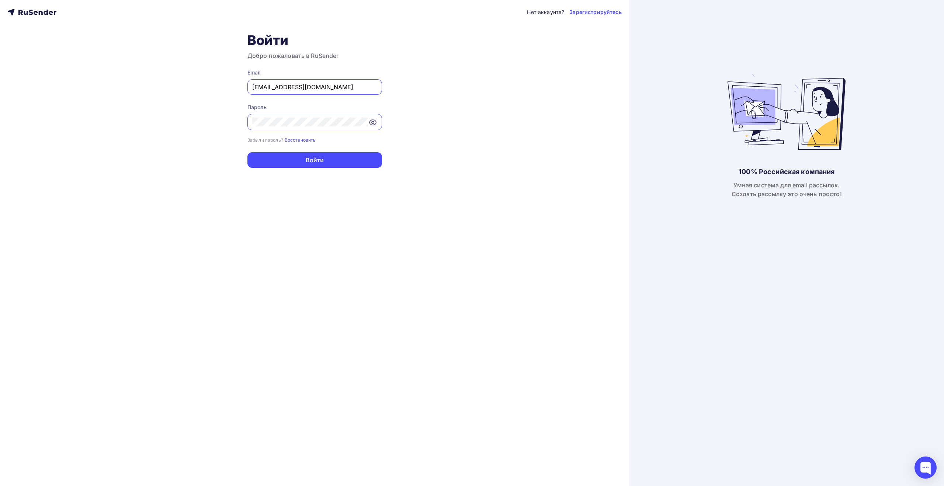
click at [339, 86] on input "[EMAIL_ADDRESS][DOMAIN_NAME]" at bounding box center [314, 87] width 125 height 9
type input "[EMAIL_ADDRESS][DOMAIN_NAME]"
click at [322, 166] on button "Войти" at bounding box center [314, 159] width 135 height 15
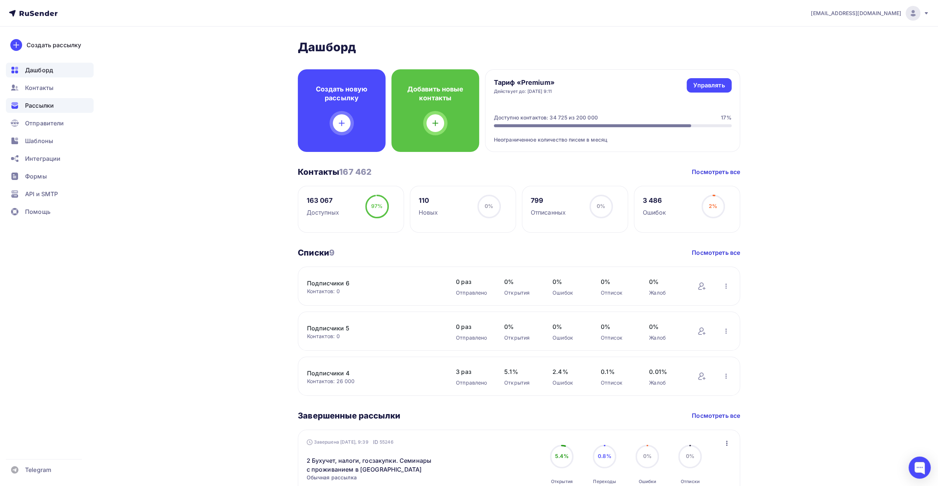
click at [41, 108] on span "Рассылки" at bounding box center [39, 105] width 29 height 9
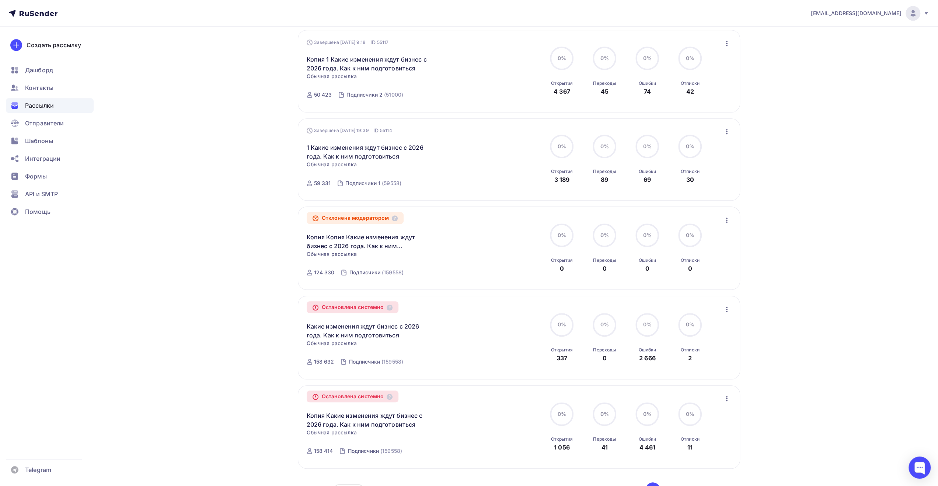
scroll to position [592, 0]
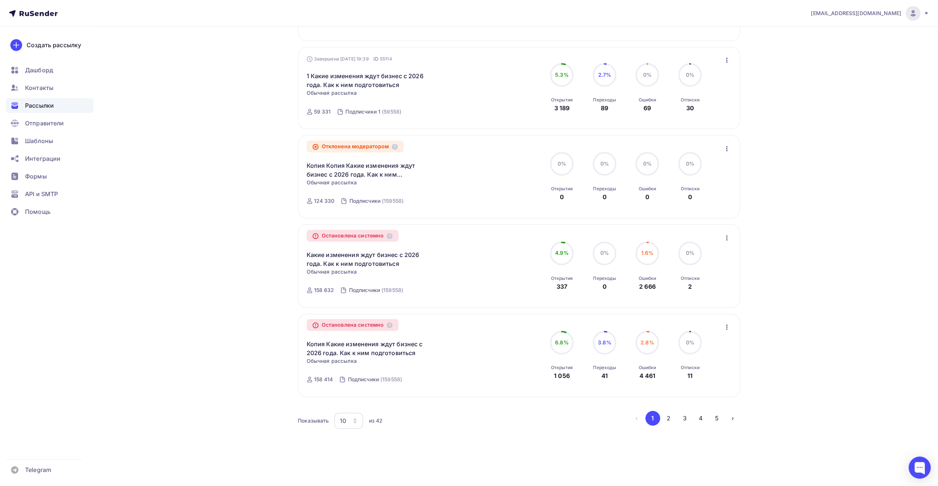
click at [359, 422] on div "10" at bounding box center [348, 420] width 29 height 16
click at [352, 400] on div "100" at bounding box center [378, 400] width 71 height 9
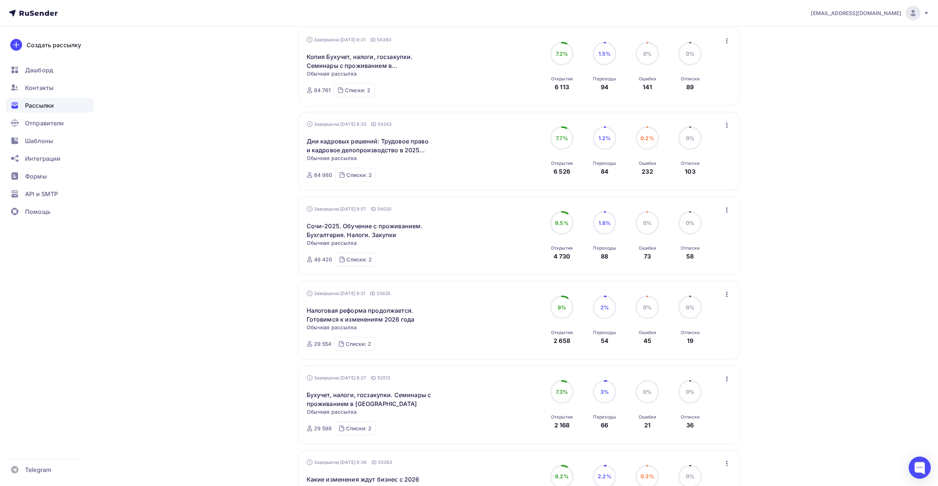
scroll to position [1407, 0]
drag, startPoint x: 304, startPoint y: 145, endPoint x: 376, endPoint y: 147, distance: 72.7
click at [376, 147] on div "Завершена [DATE] 9:35 ID 54243 Дни кадровых решений: Трудовое право и кадровое …" at bounding box center [519, 153] width 442 height 79
copy link "Дни кадровых решений"
click at [725, 132] on icon "button" at bounding box center [726, 127] width 9 height 9
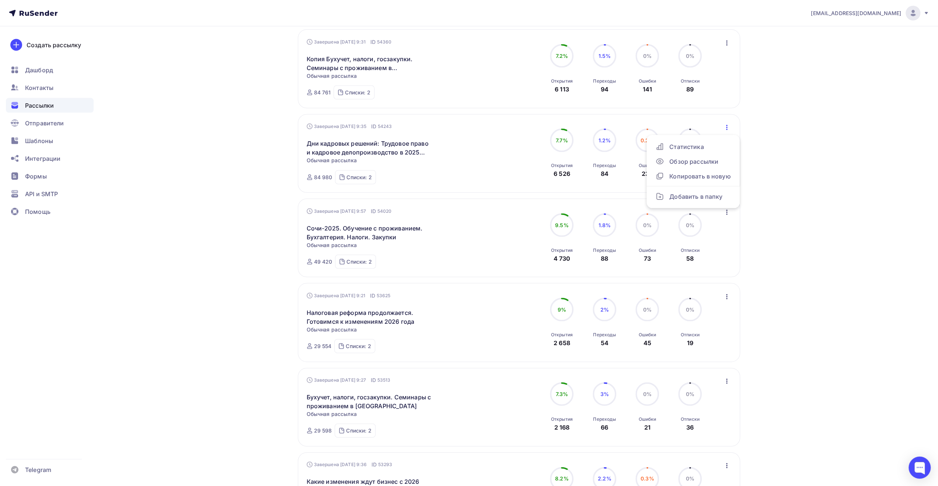
drag, startPoint x: 827, startPoint y: 83, endPoint x: 861, endPoint y: 51, distance: 46.4
click at [919, 11] on div at bounding box center [913, 13] width 15 height 15
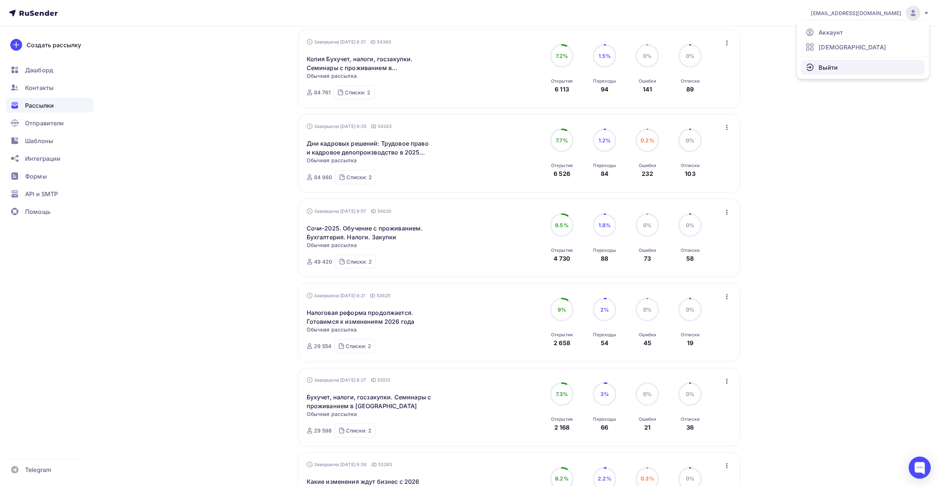
click at [829, 68] on span "Выйти" at bounding box center [828, 67] width 19 height 9
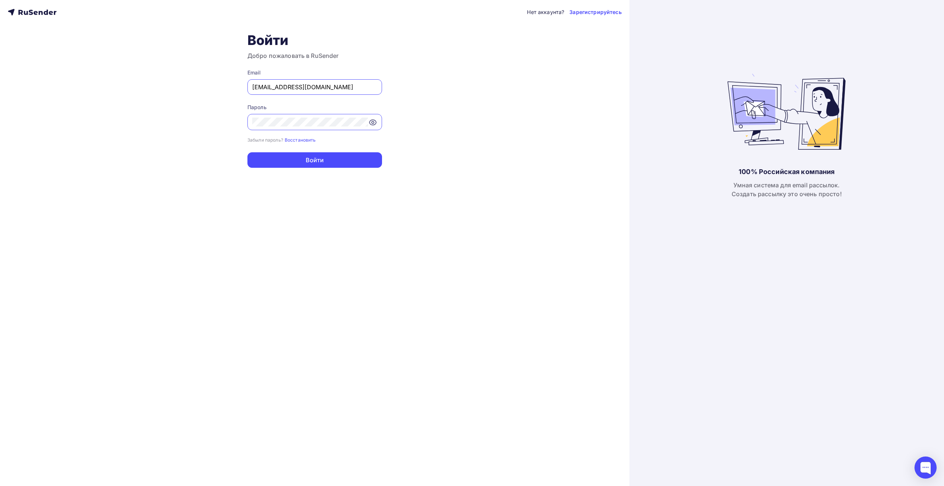
click at [331, 89] on input "[EMAIL_ADDRESS][DOMAIN_NAME]" at bounding box center [314, 87] width 125 height 9
type input "[EMAIL_ADDRESS][DOMAIN_NAME]"
click at [318, 155] on button "Войти" at bounding box center [314, 159] width 135 height 15
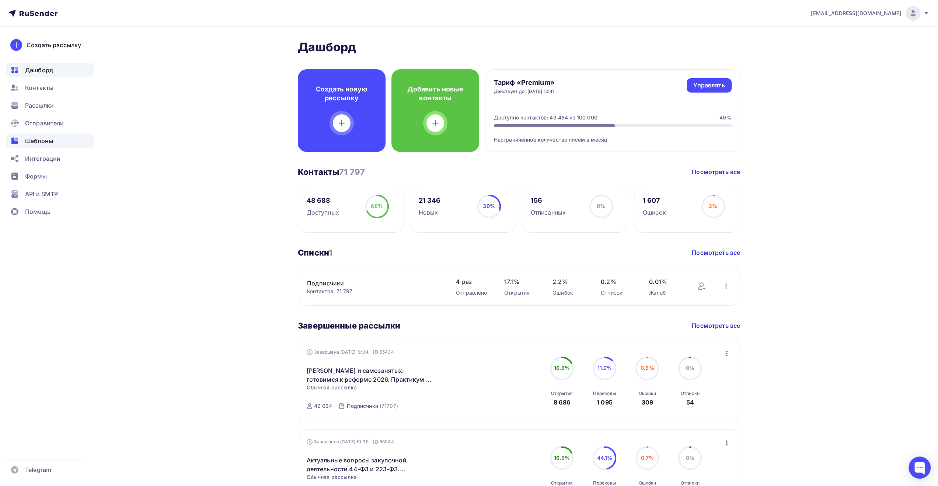
click at [46, 139] on span "Шаблоны" at bounding box center [39, 140] width 28 height 9
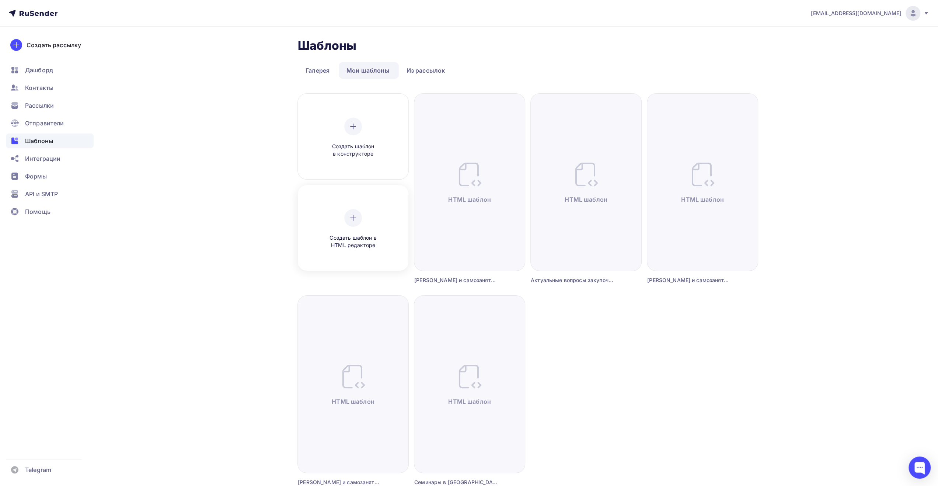
click at [352, 209] on div at bounding box center [353, 218] width 18 height 18
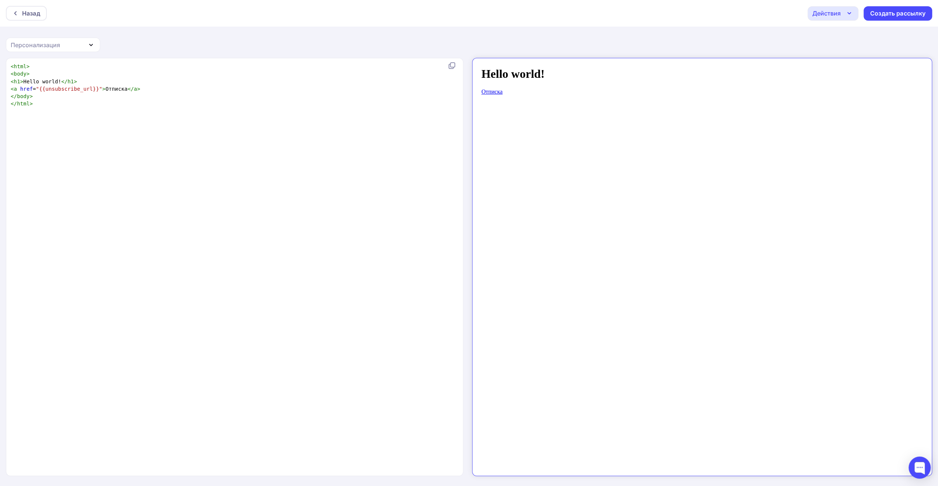
click at [419, 91] on pre "< a href = "{{unsubscribe_url}}" > Отписка </ a >" at bounding box center [233, 88] width 448 height 7
click at [384, 121] on div "xxxxxxxxxx < html > < body > < h1 > Hello world! </ h1 > < a href = "{{unsubscr…" at bounding box center [242, 276] width 466 height 430
type textarea "<html> <body> <h1>Hello world!</h1> <a href="{{unsubscribe_url}}">Отписка</a> <…"
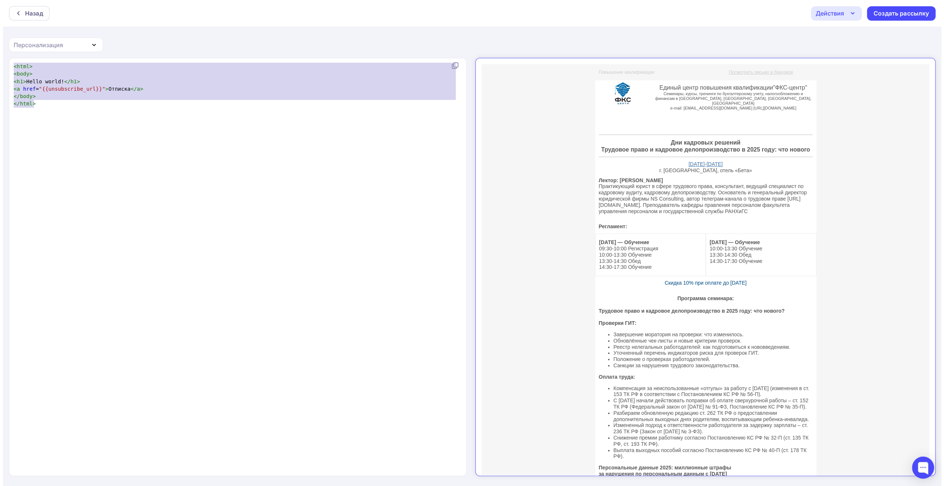
scroll to position [1551, 0]
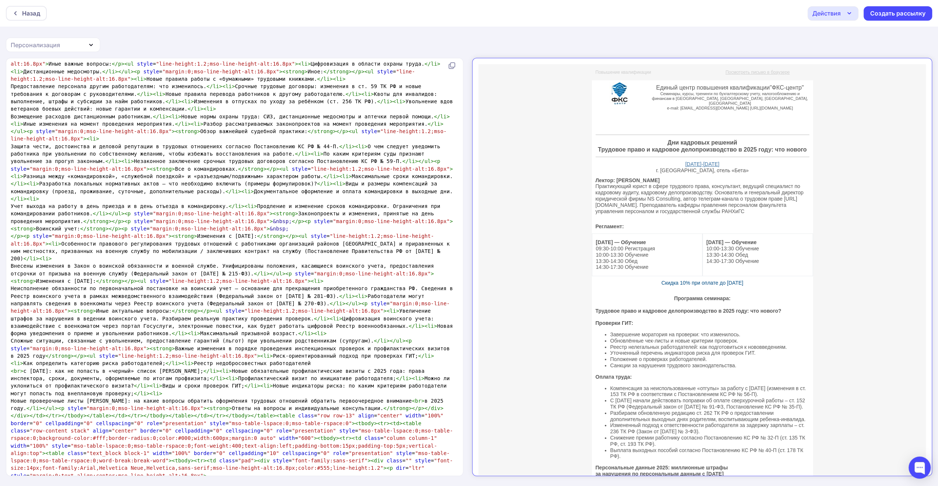
click at [847, 14] on icon "button" at bounding box center [849, 13] width 9 height 9
click at [836, 55] on div "Сохранить в Мои шаблоны" at bounding box center [870, 55] width 81 height 9
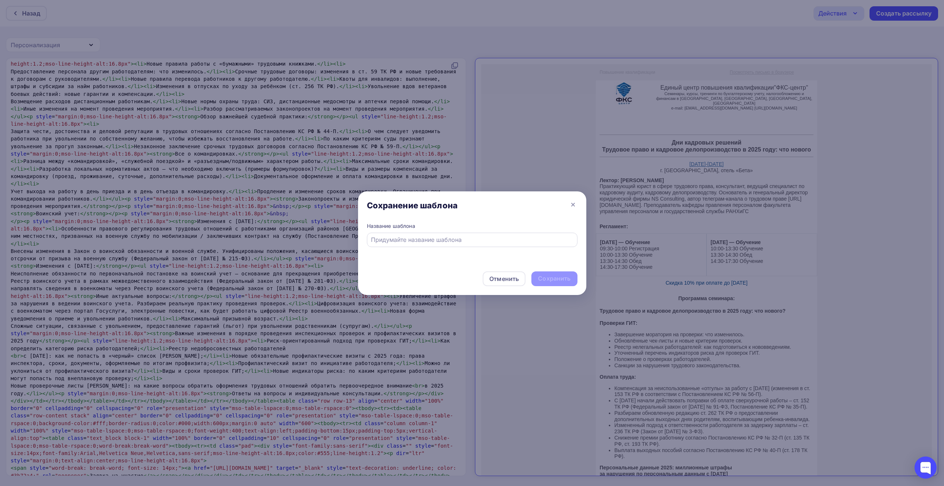
click at [439, 240] on input "text" at bounding box center [472, 239] width 202 height 9
paste input "Дни кадровых решений: Трудовое право и кадровое делопроизводство в 2025 году: ч…"
type input "Дни кадровых решений: Трудовое право и кадровое делопроизводство в 2025 году: ч…"
click at [550, 281] on div "Сохранить" at bounding box center [554, 278] width 32 height 8
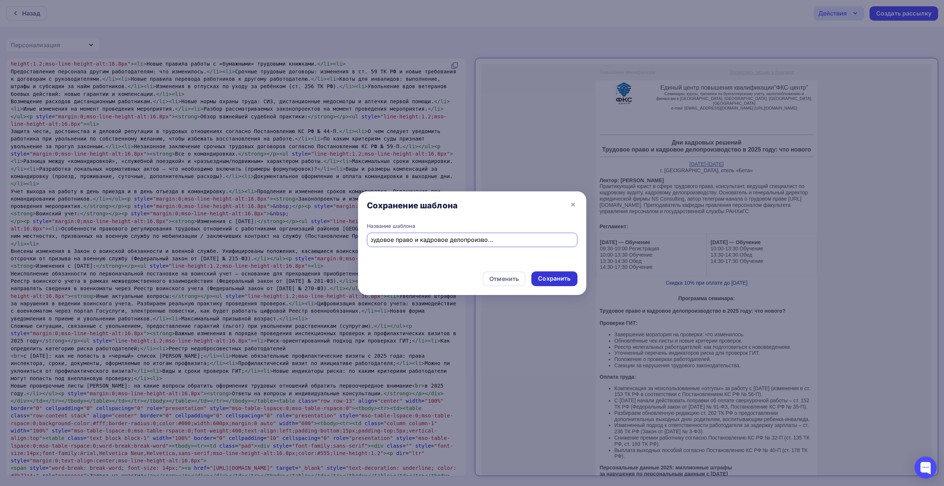
scroll to position [0, 0]
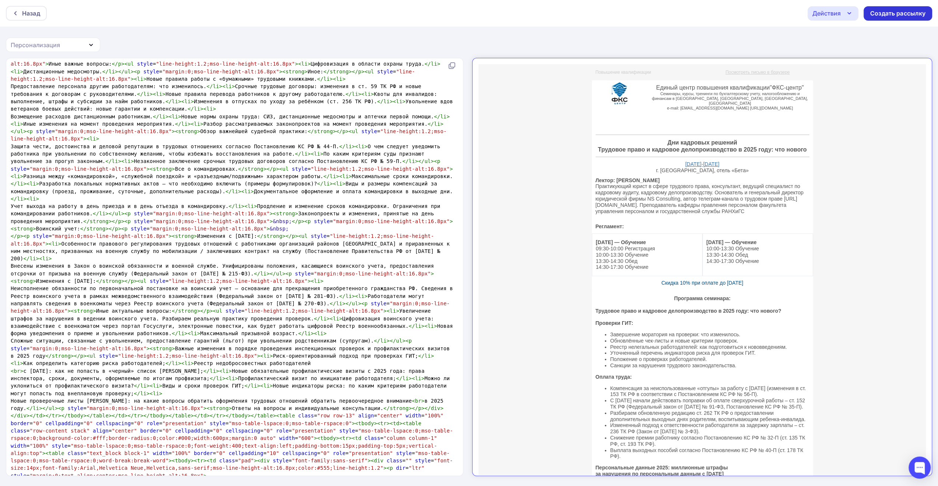
click at [887, 14] on div "Создать рассылку" at bounding box center [897, 13] width 55 height 8
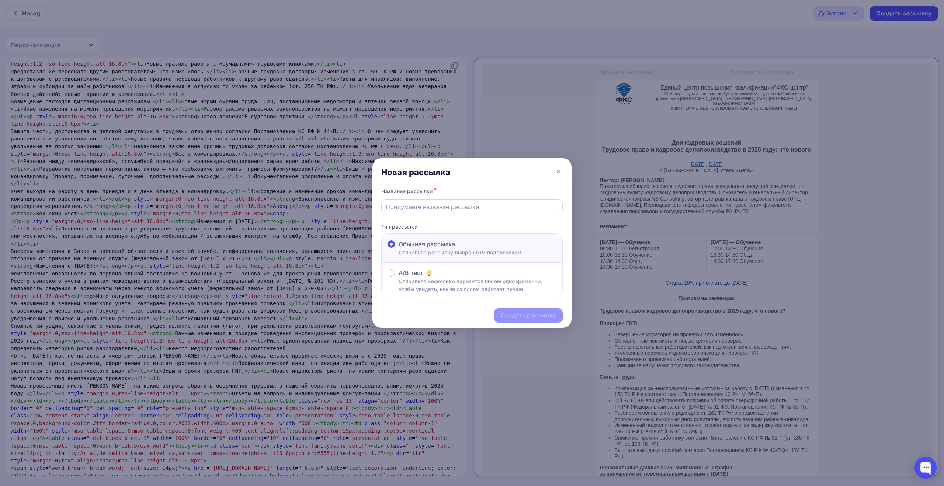
drag, startPoint x: 520, startPoint y: 206, endPoint x: 526, endPoint y: 207, distance: 5.6
click at [520, 206] on input "text" at bounding box center [472, 206] width 173 height 9
paste input "Дни кадровых решений: Трудовое право и кадровое делопроизводство в 2025 году: ч…"
type input "Дни кадровых решений: Трудовое право и кадровое делопроизводство в 2025 году: ч…"
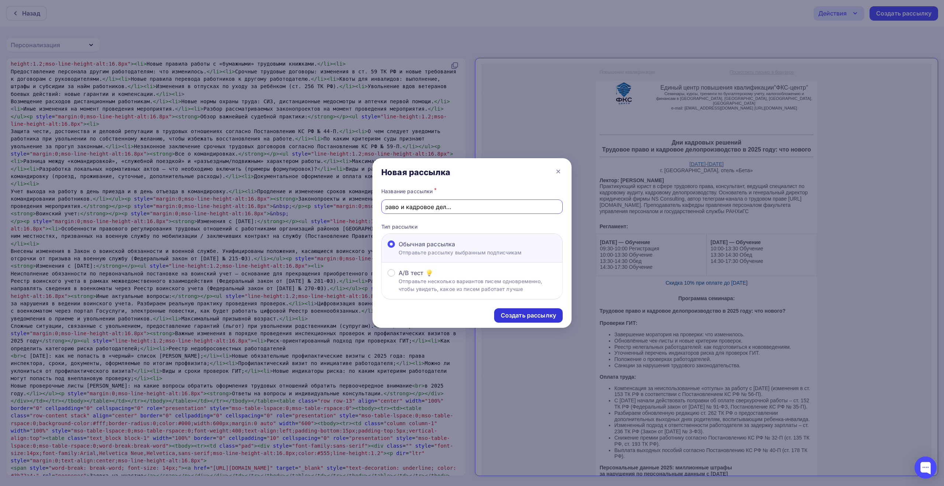
click at [525, 316] on div "Создать рассылку" at bounding box center [528, 315] width 55 height 8
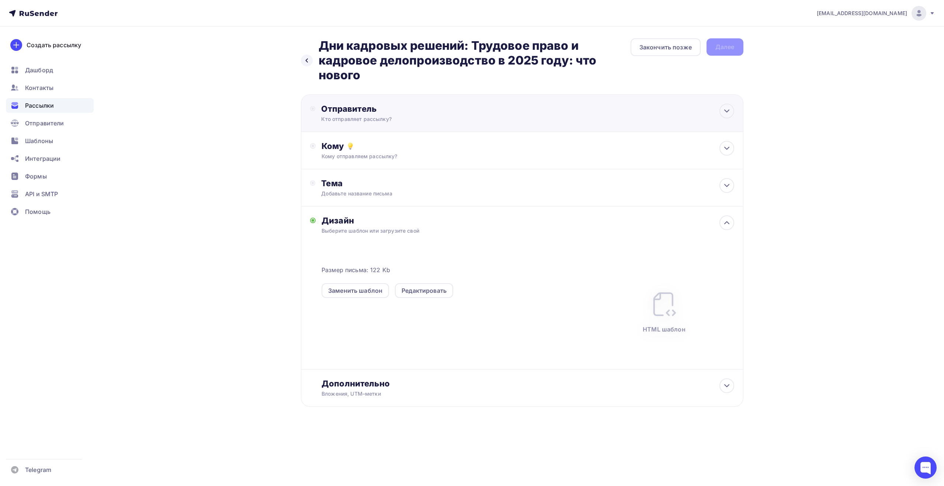
click at [585, 106] on div "Отправитель Кто отправляет рассылку? Email * [EMAIL_ADDRESS][DOMAIN_NAME] [EMAI…" at bounding box center [522, 113] width 442 height 38
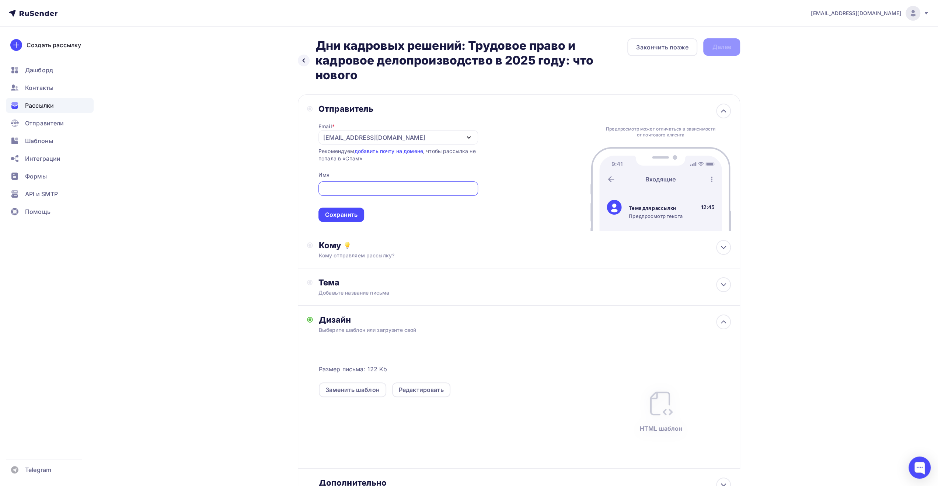
click at [446, 190] on input "text" at bounding box center [398, 188] width 151 height 9
type input "A"
type input "ФКС Центр"
drag, startPoint x: 344, startPoint y: 215, endPoint x: 364, endPoint y: 218, distance: 20.2
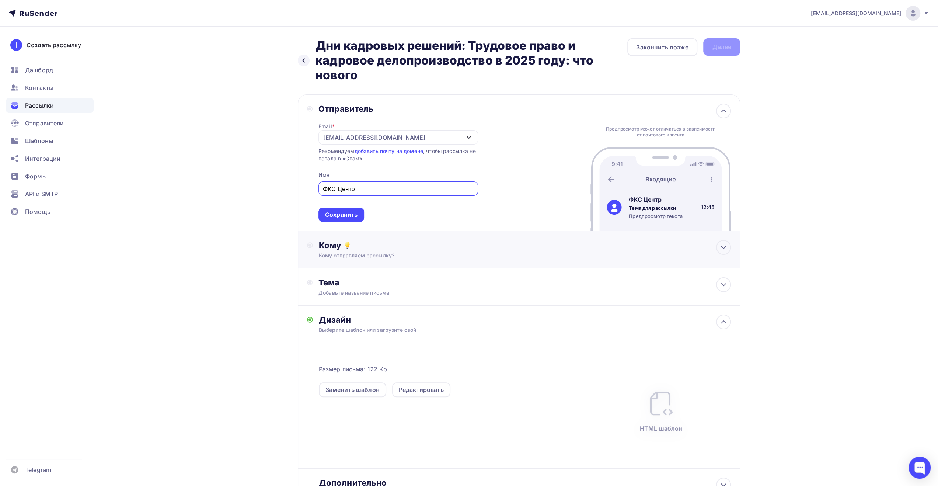
click at [344, 215] on div "Сохранить" at bounding box center [341, 214] width 32 height 8
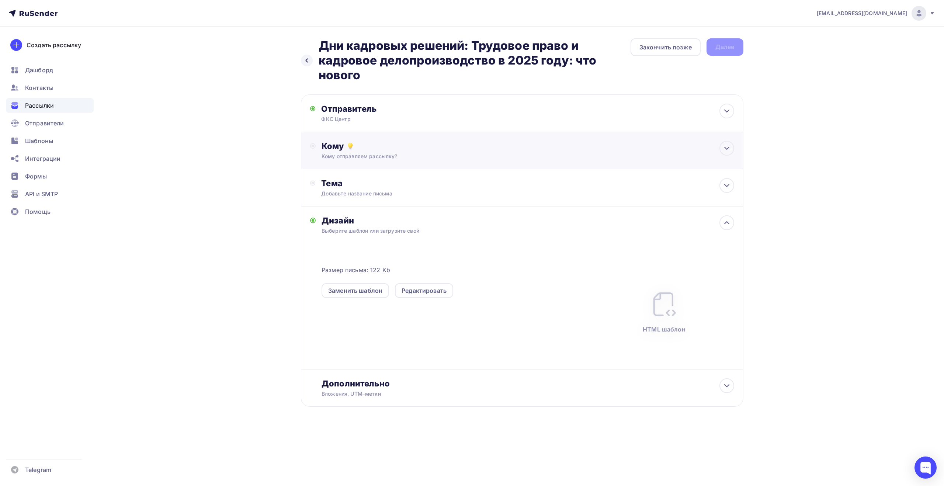
click at [411, 137] on div "Кому Кому отправляем рассылку? Списки получателей Выберите список Все списки id…" at bounding box center [522, 150] width 442 height 37
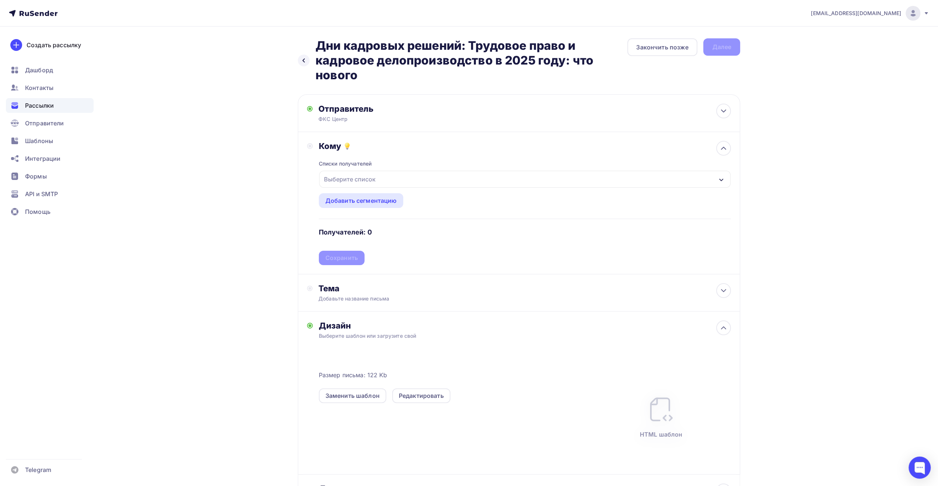
click at [418, 177] on div "Выберите список" at bounding box center [524, 179] width 411 height 17
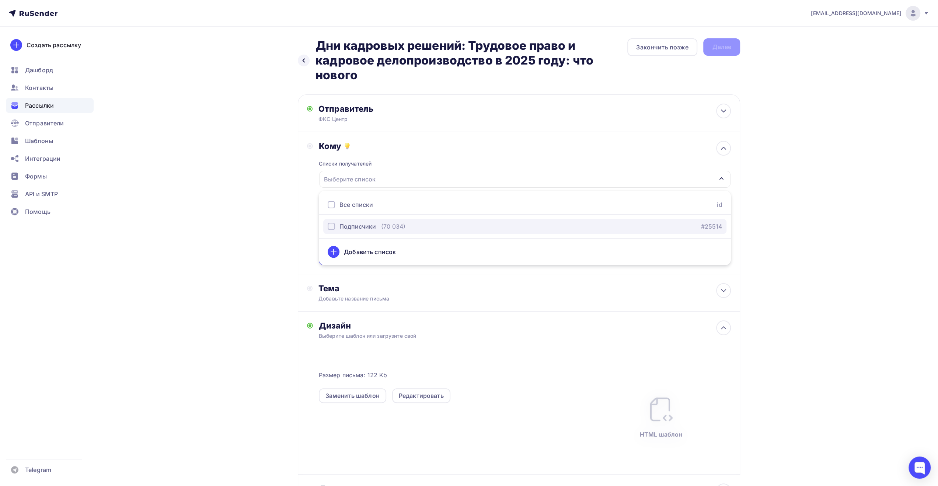
click at [394, 225] on div "(70 034)" at bounding box center [393, 226] width 24 height 9
click at [258, 239] on div "Назад Дни кадровых решений: Трудовое право и кадровое делопроизводство в 2025 г…" at bounding box center [469, 293] width 604 height 533
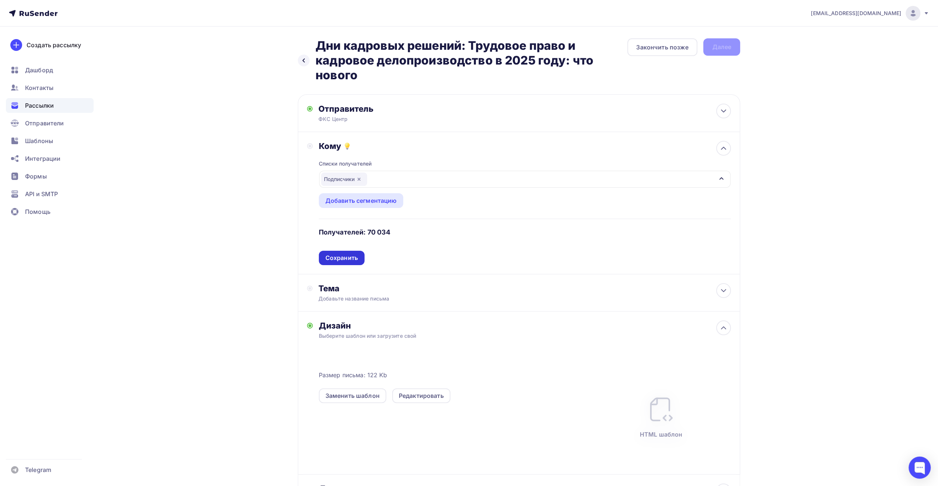
click at [341, 256] on div "Сохранить" at bounding box center [341, 258] width 32 height 8
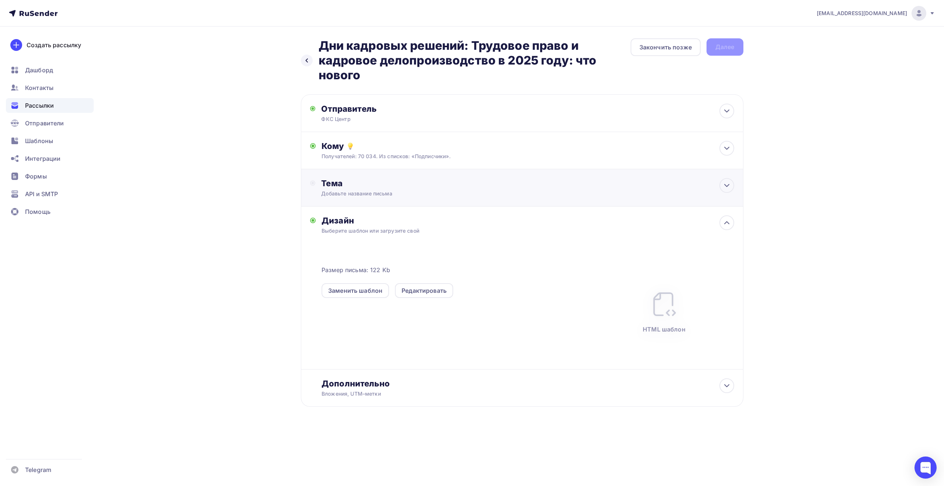
click at [366, 190] on div "Тема Добавьте название письма Тема * Рекомендуем использовать не более 150 симв…" at bounding box center [394, 187] width 146 height 19
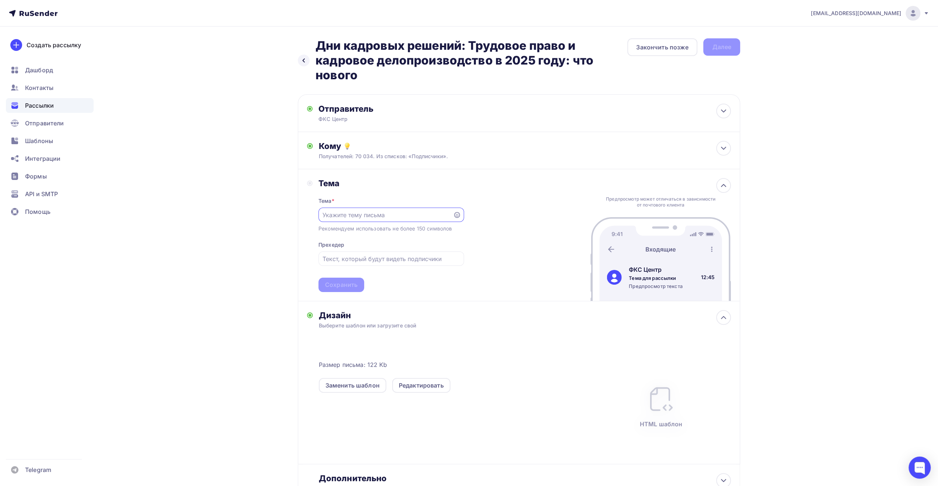
paste input "Дни кадровых решений: Трудовое право и кадровое делопроизводство в 2025 году: ч…"
type input "Дни кадровых решений: Трудовое право и кадровое делопроизводство в 2025 году: ч…"
click at [395, 258] on input "text" at bounding box center [391, 258] width 137 height 9
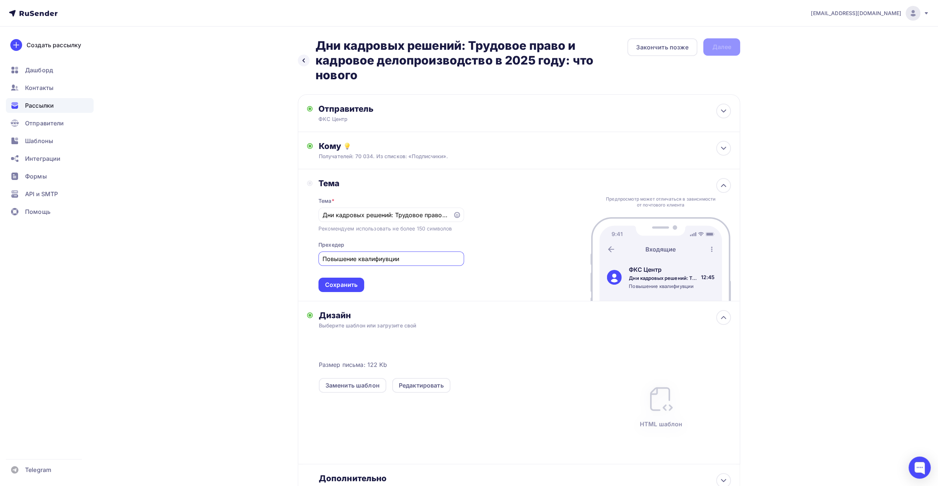
drag, startPoint x: 383, startPoint y: 259, endPoint x: 389, endPoint y: 260, distance: 6.3
click at [389, 260] on input "Повышение квалифиувции" at bounding box center [391, 258] width 137 height 9
type input "Повышение квалификации"
click at [359, 286] on div "Сохранить" at bounding box center [341, 285] width 46 height 14
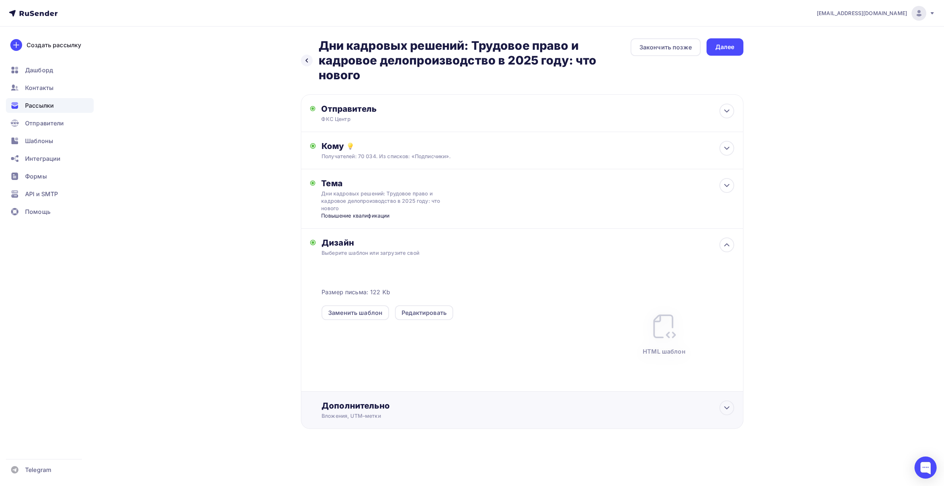
click at [376, 412] on div "Дополнительно Вложения, UTM–метки Вложения Добавить файл Максимальный суммарный…" at bounding box center [527, 409] width 412 height 19
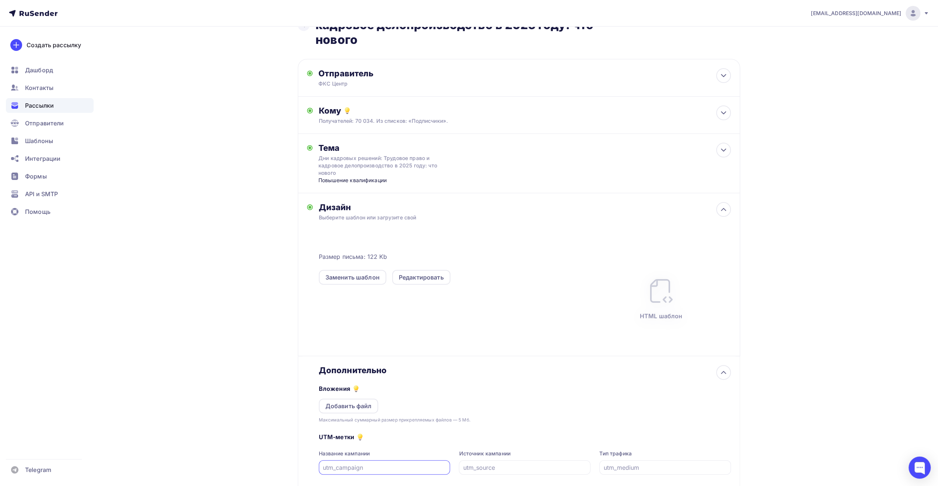
scroll to position [108, 0]
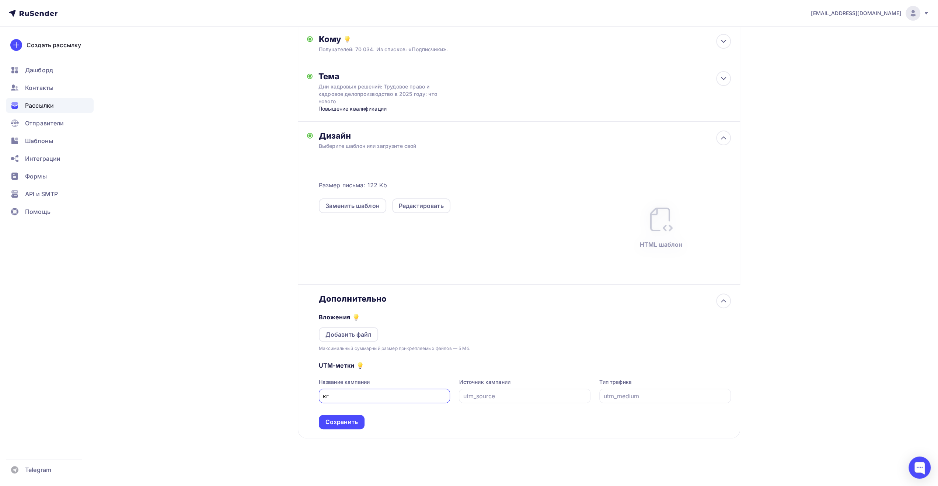
type input "к"
click at [359, 393] on input "rusend_fks_140525" at bounding box center [384, 395] width 123 height 9
click at [368, 397] on input "rusend_fks_150525" at bounding box center [384, 395] width 123 height 9
type input "rusend_fks_150825"
click at [351, 424] on div "Сохранить" at bounding box center [341, 422] width 32 height 8
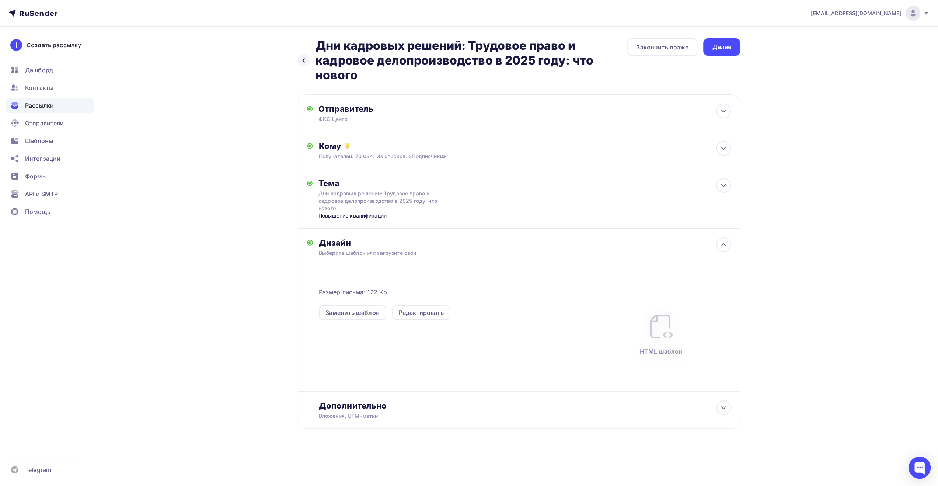
scroll to position [0, 0]
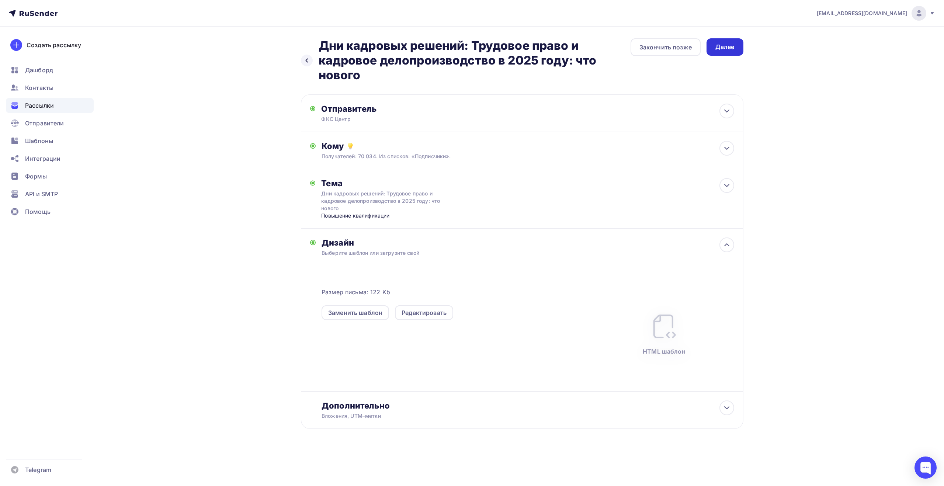
click at [727, 48] on div "Далее" at bounding box center [724, 47] width 19 height 8
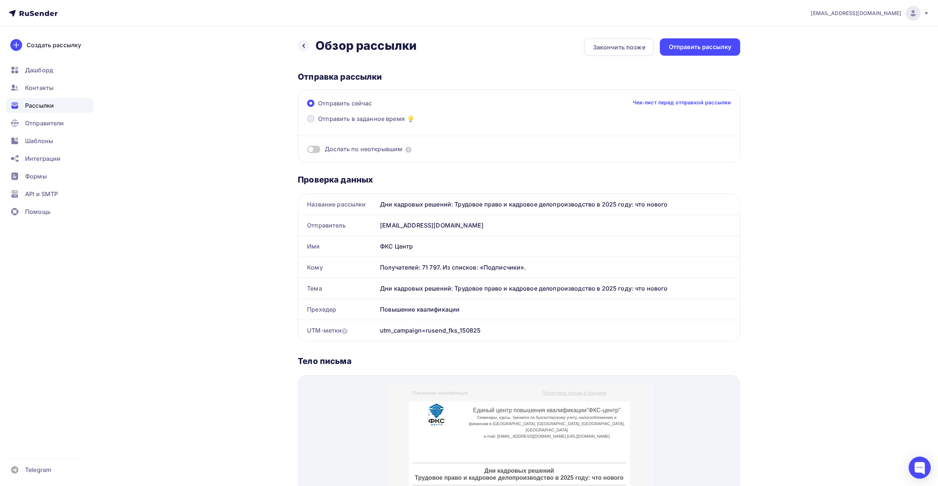
click at [381, 116] on span "Отправить в заданное время" at bounding box center [361, 118] width 87 height 9
click at [318, 123] on input "Отправить в заданное время" at bounding box center [318, 123] width 0 height 0
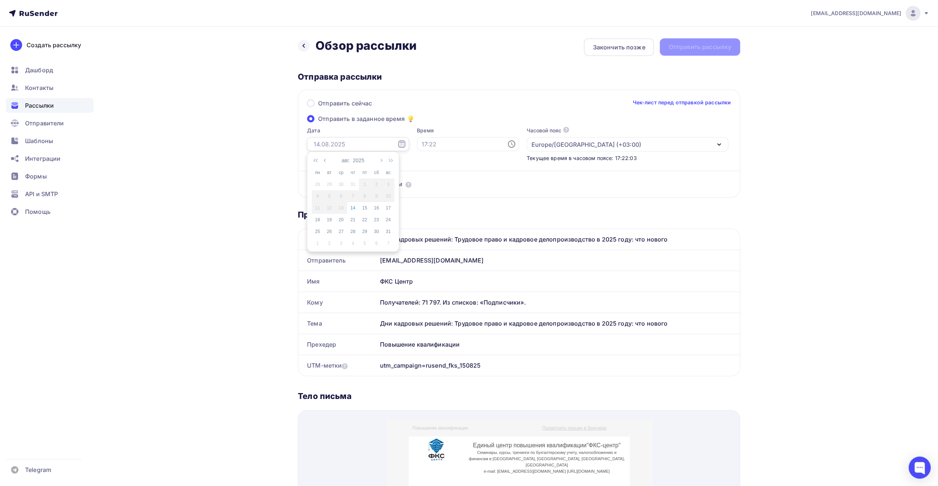
click at [380, 146] on input "text" at bounding box center [358, 144] width 102 height 14
click at [363, 208] on div "15" at bounding box center [365, 208] width 12 height 7
type input "[DATE]"
click at [422, 145] on input "text" at bounding box center [468, 144] width 102 height 14
click at [428, 227] on li "09" at bounding box center [427, 227] width 38 height 12
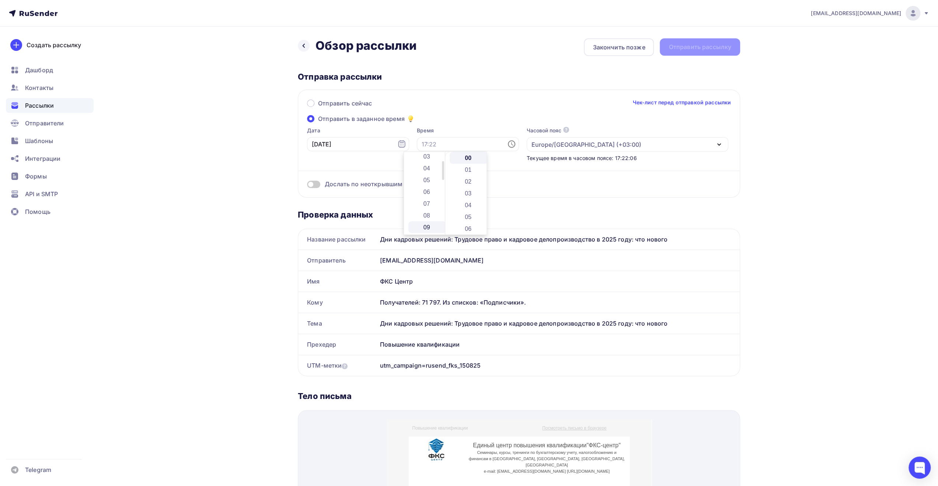
type input "09:00"
click at [591, 109] on div "Отправить сейчас Чек-лист перед отправкой рассылки" at bounding box center [519, 106] width 424 height 15
click at [714, 46] on div "Отправить рассылку" at bounding box center [700, 47] width 63 height 8
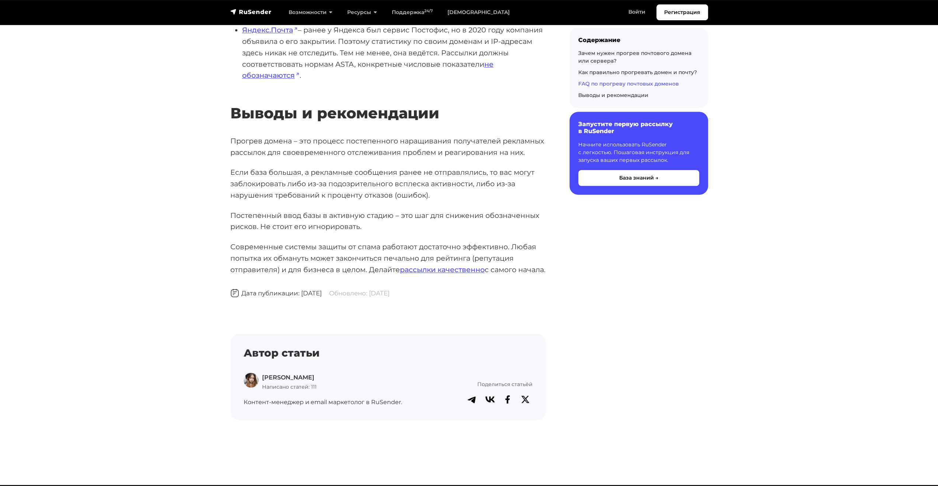
scroll to position [3428, 0]
